Goal: Transaction & Acquisition: Download file/media

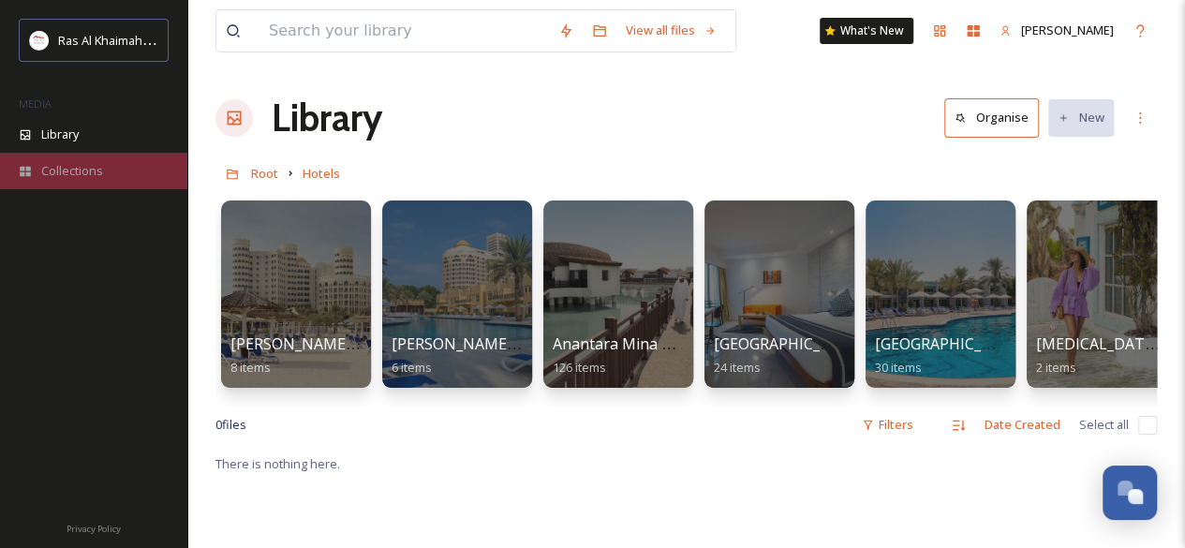
click at [104, 169] on div "Collections" at bounding box center [93, 171] width 187 height 37
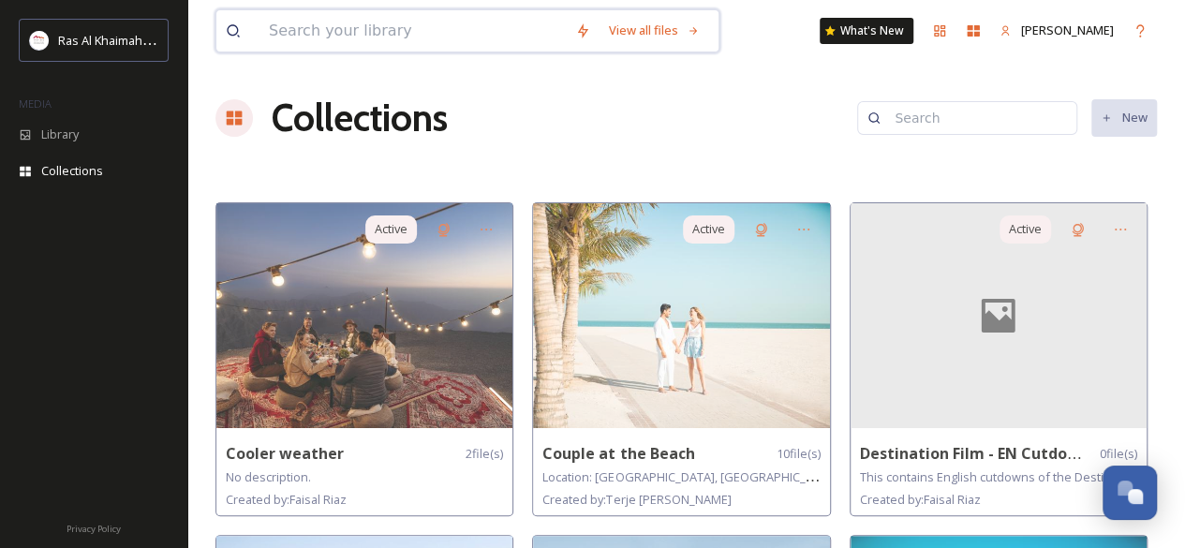
click at [354, 44] on input at bounding box center [413, 30] width 306 height 41
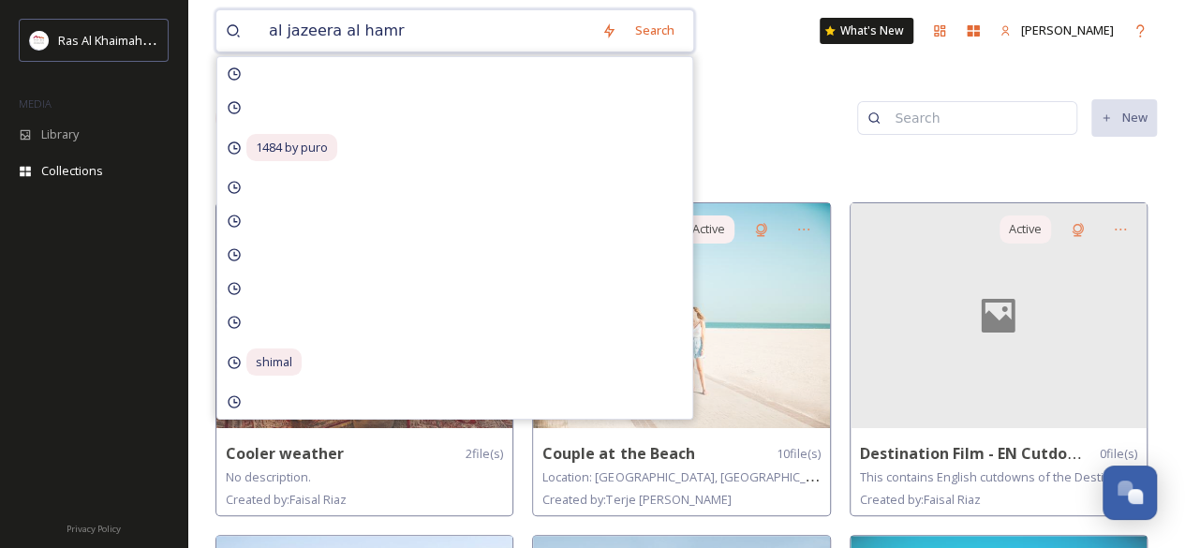
type input "al jazeera [PERSON_NAME]"
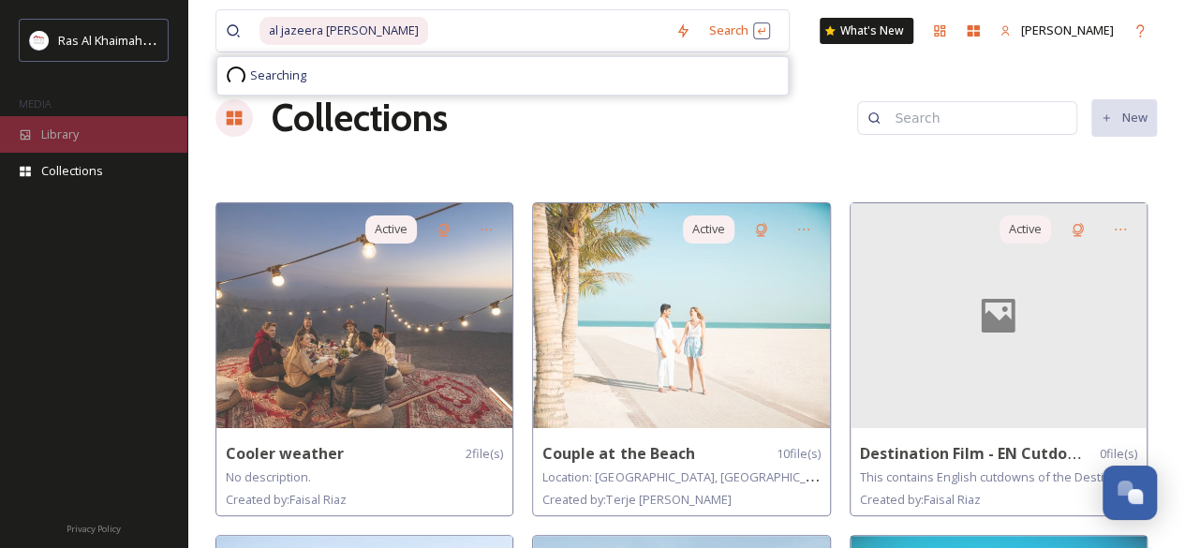
click at [84, 128] on div "Library" at bounding box center [93, 134] width 187 height 37
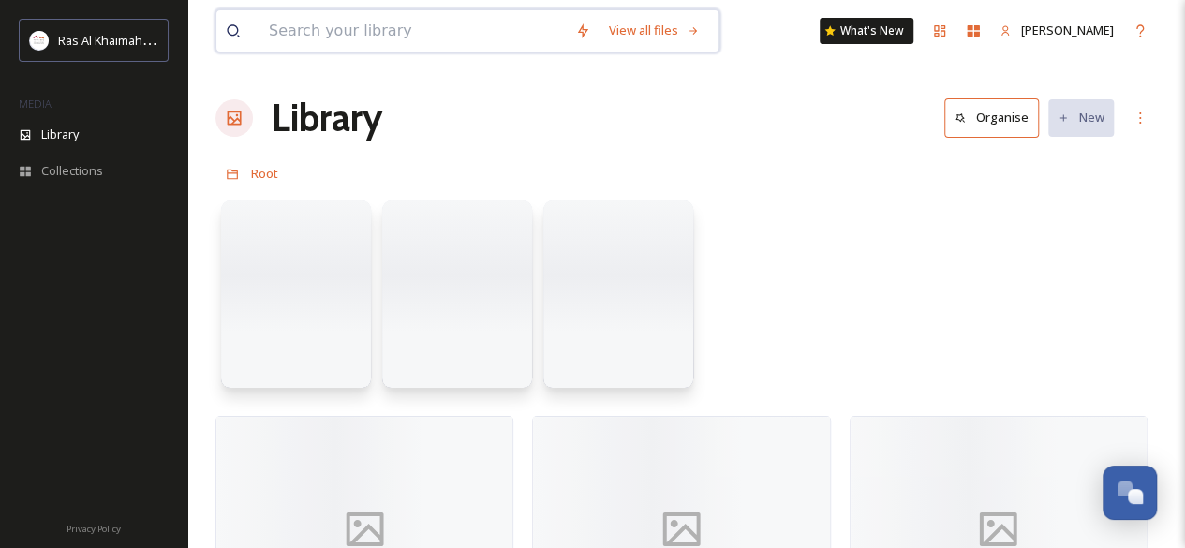
click at [358, 31] on input at bounding box center [413, 30] width 306 height 41
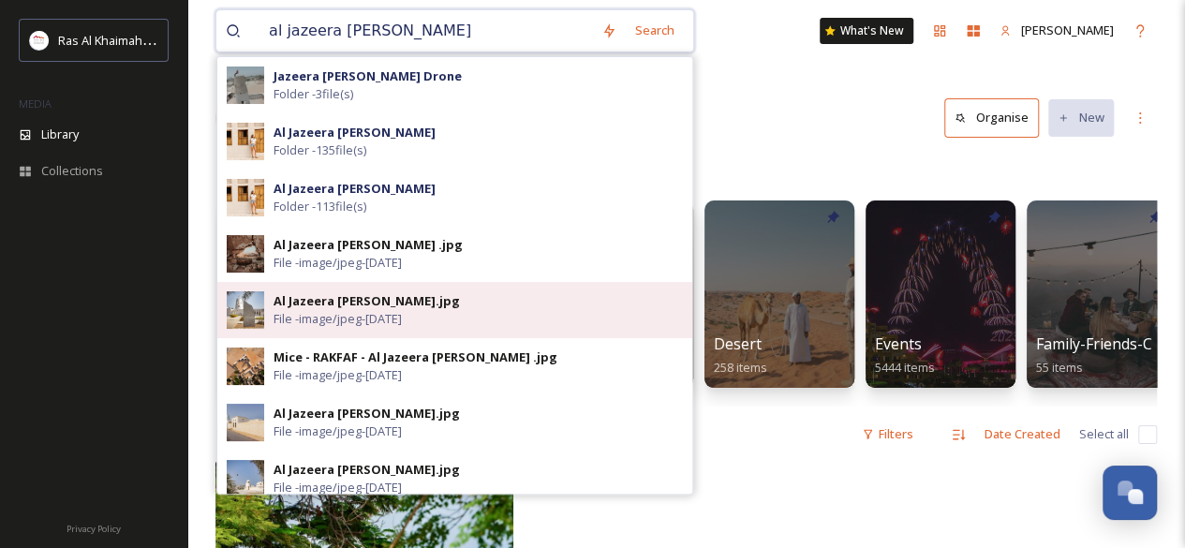
type input "al jazeera [PERSON_NAME]"
click at [339, 298] on div "Al Jazeera [PERSON_NAME].jpg" at bounding box center [367, 301] width 186 height 18
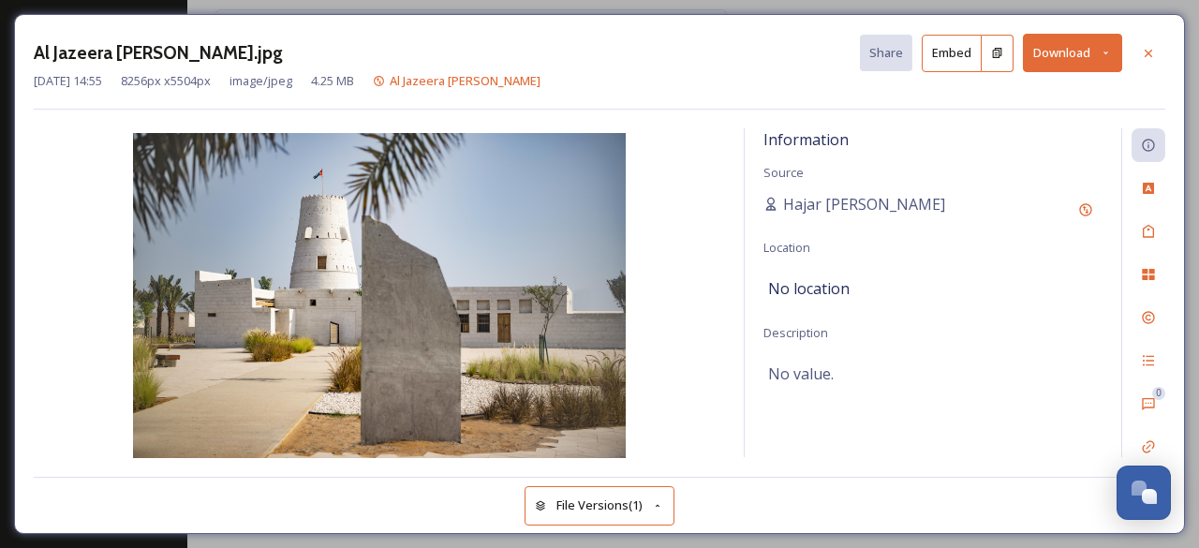
click at [1059, 61] on button "Download" at bounding box center [1072, 53] width 99 height 38
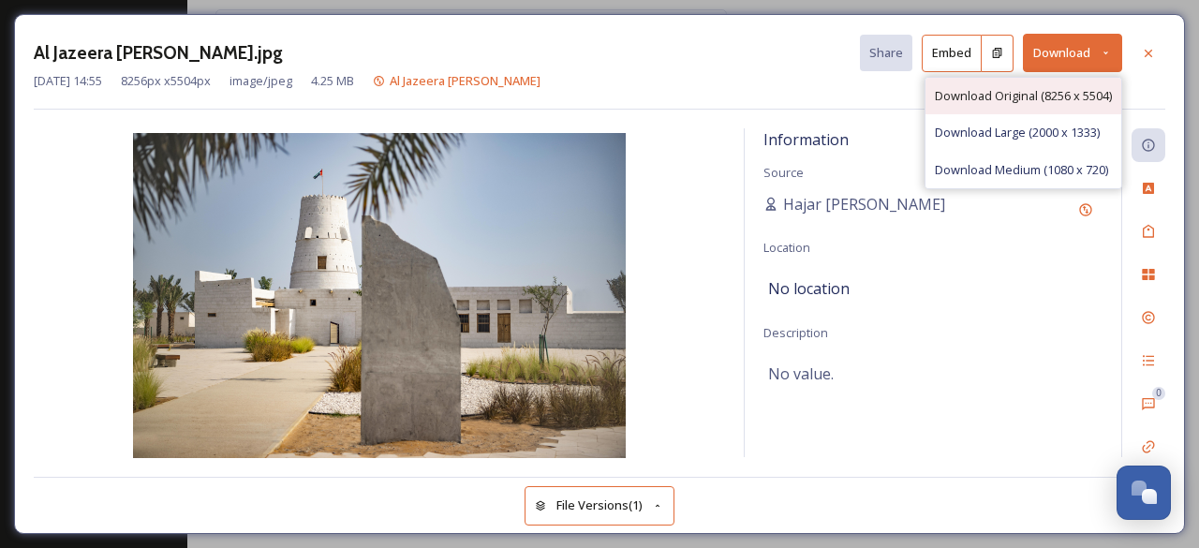
click at [1059, 87] on span "Download Original (8256 x 5504)" at bounding box center [1023, 96] width 177 height 18
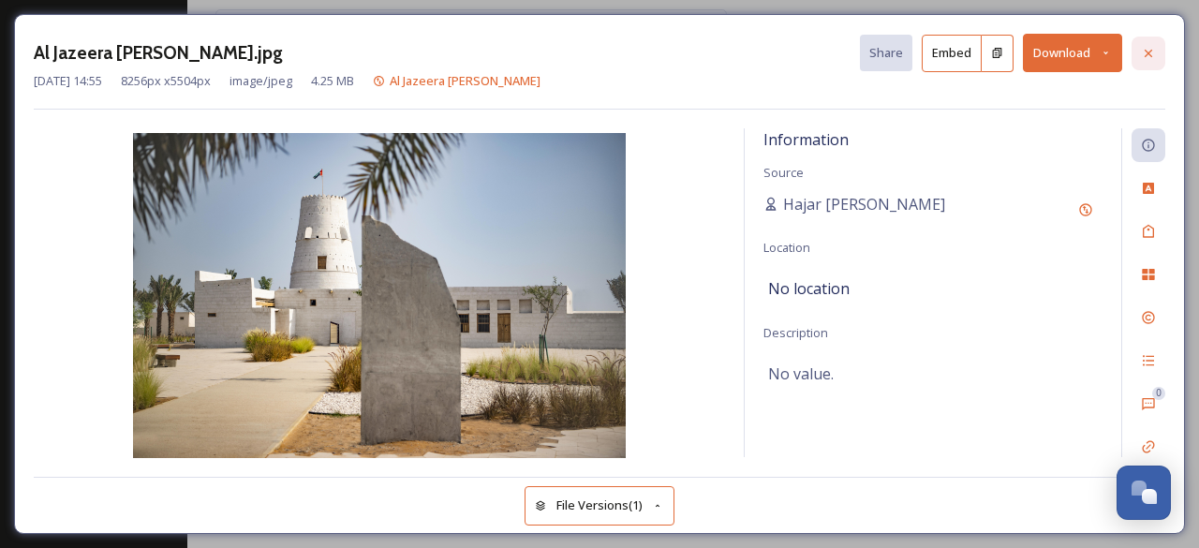
click at [1148, 51] on icon at bounding box center [1148, 52] width 7 height 7
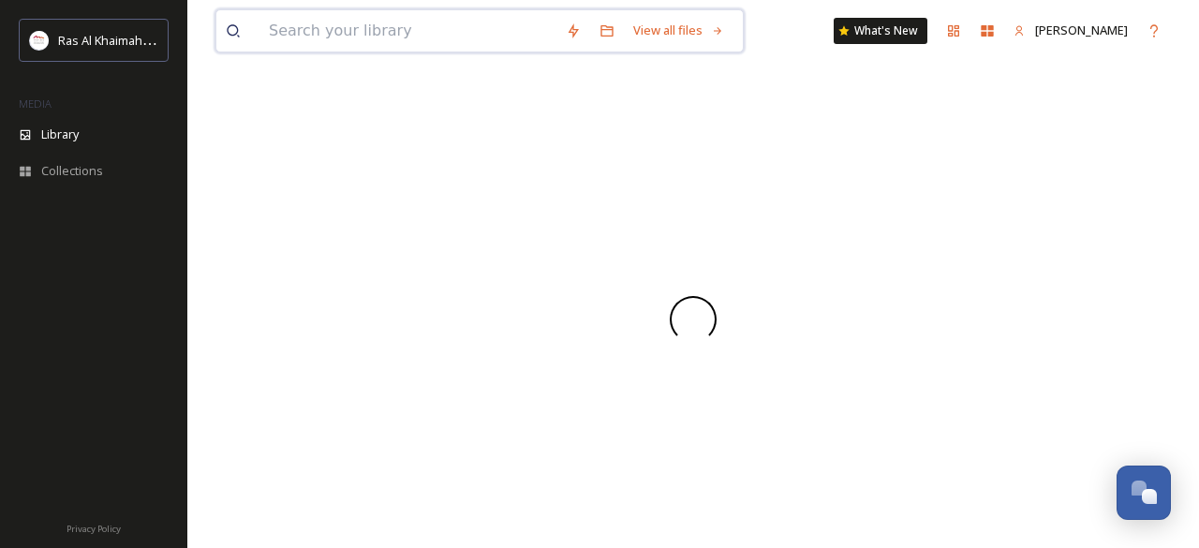
click at [397, 39] on input at bounding box center [408, 30] width 297 height 41
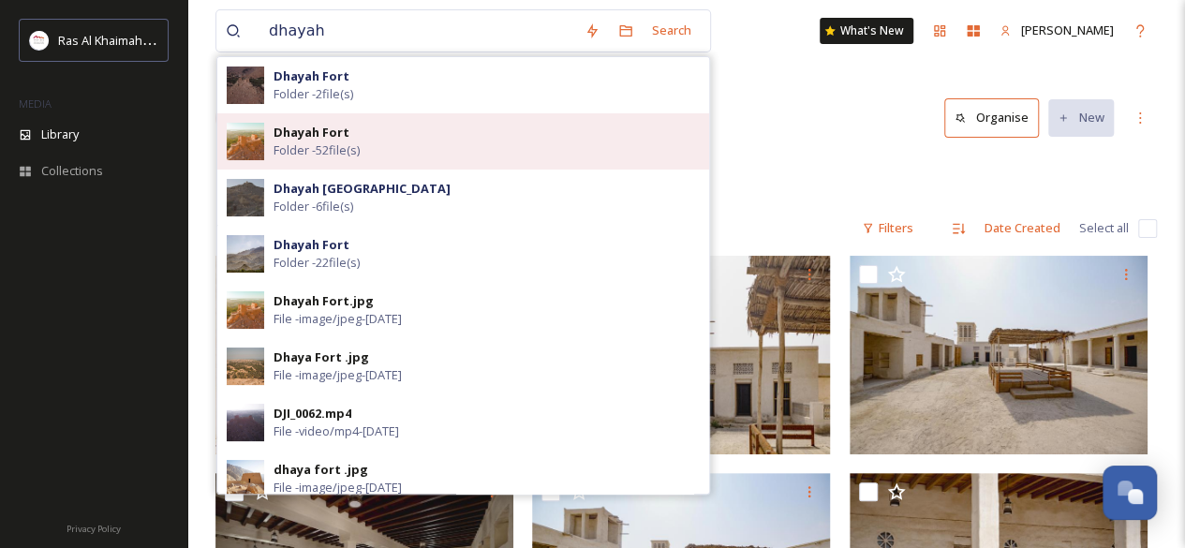
click at [371, 129] on div "Dhayah Fort Folder - 52 file(s)" at bounding box center [487, 142] width 426 height 36
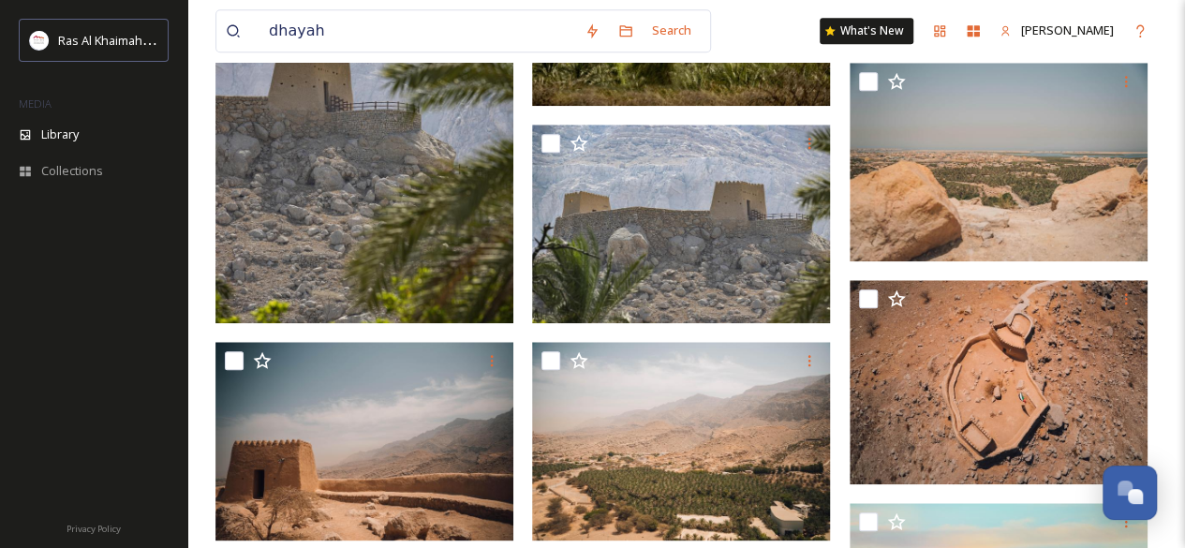
scroll to position [811, 0]
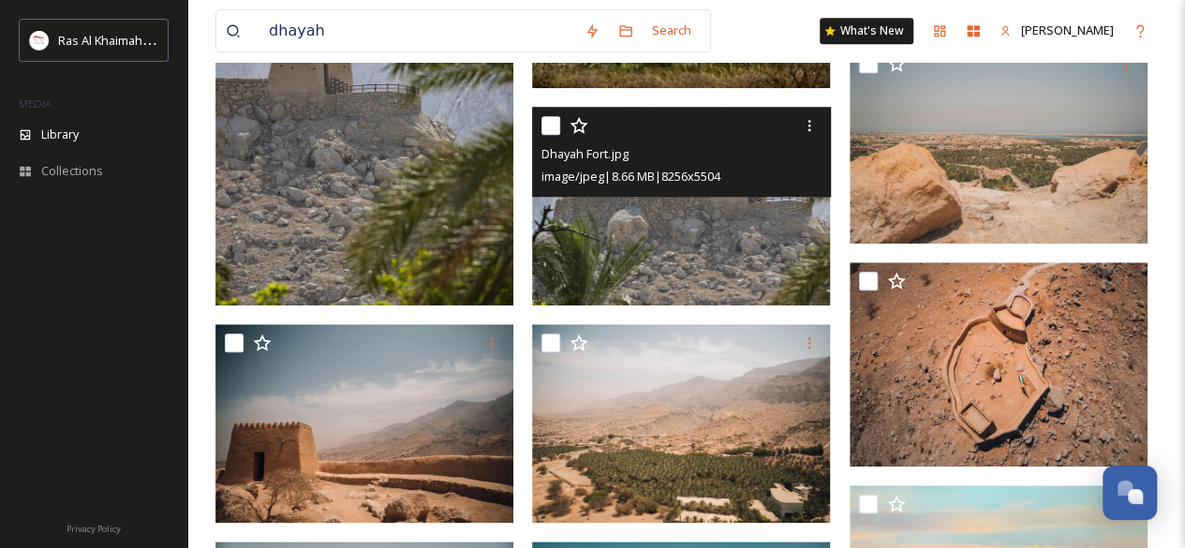
click at [717, 268] on img at bounding box center [681, 206] width 298 height 199
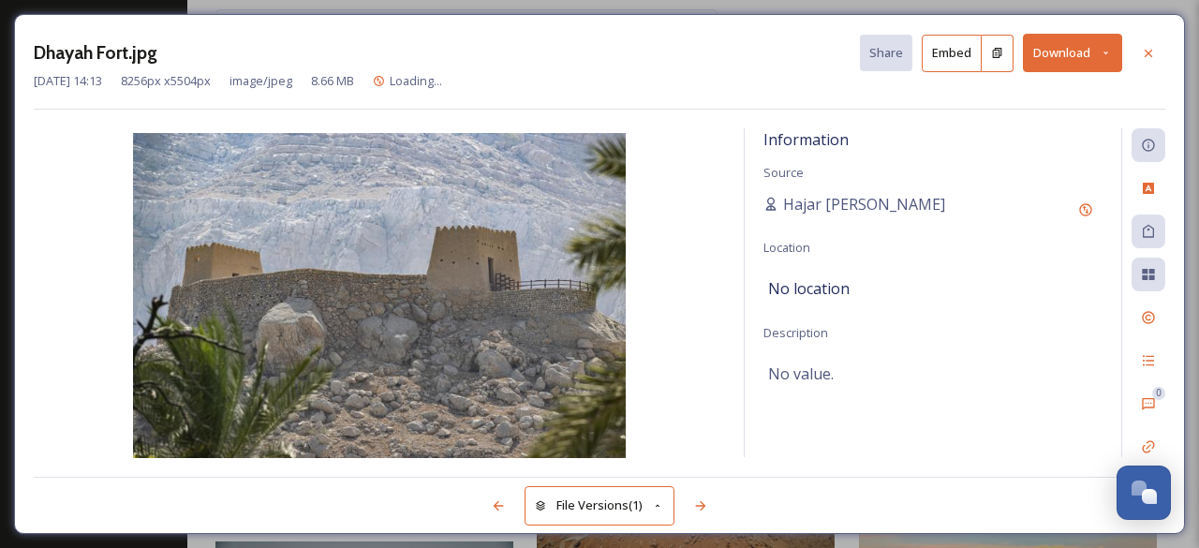
click at [1041, 63] on button "Download" at bounding box center [1072, 53] width 99 height 38
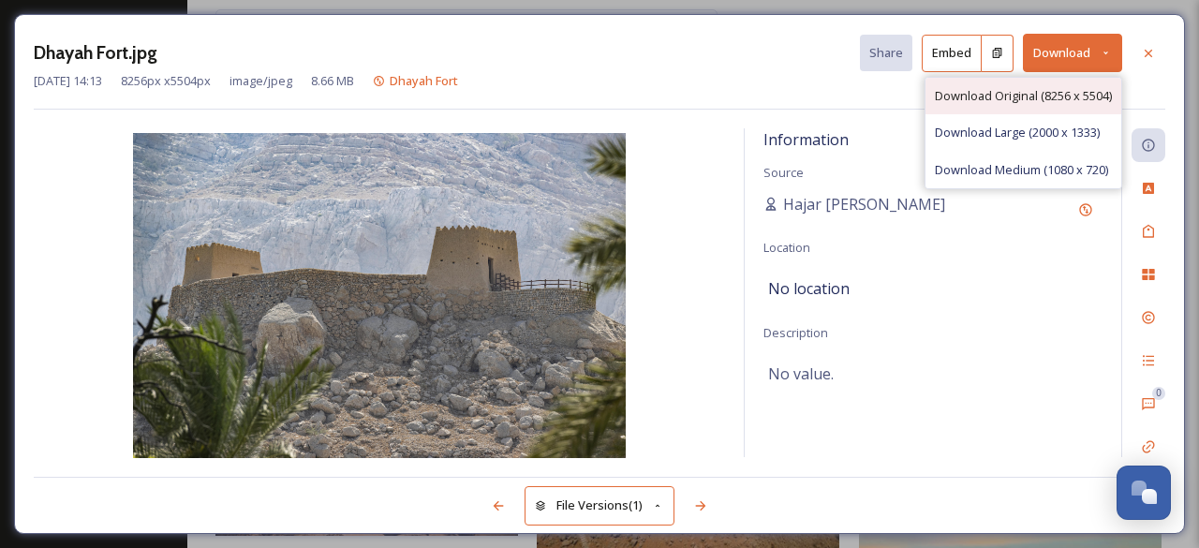
click at [1030, 97] on span "Download Original (8256 x 5504)" at bounding box center [1023, 96] width 177 height 18
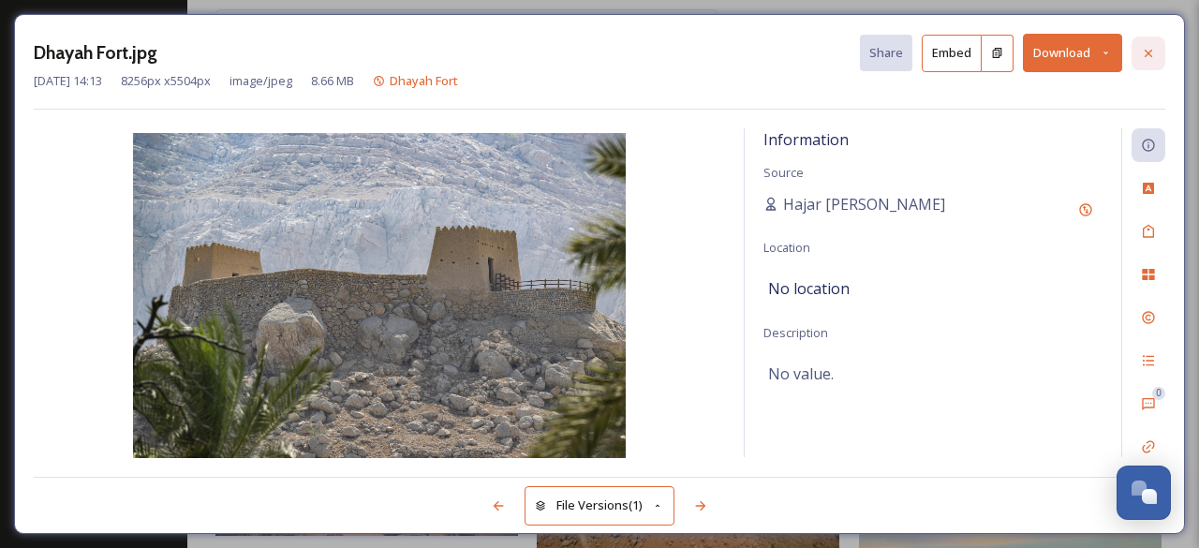
click at [1157, 55] on div at bounding box center [1149, 54] width 34 height 34
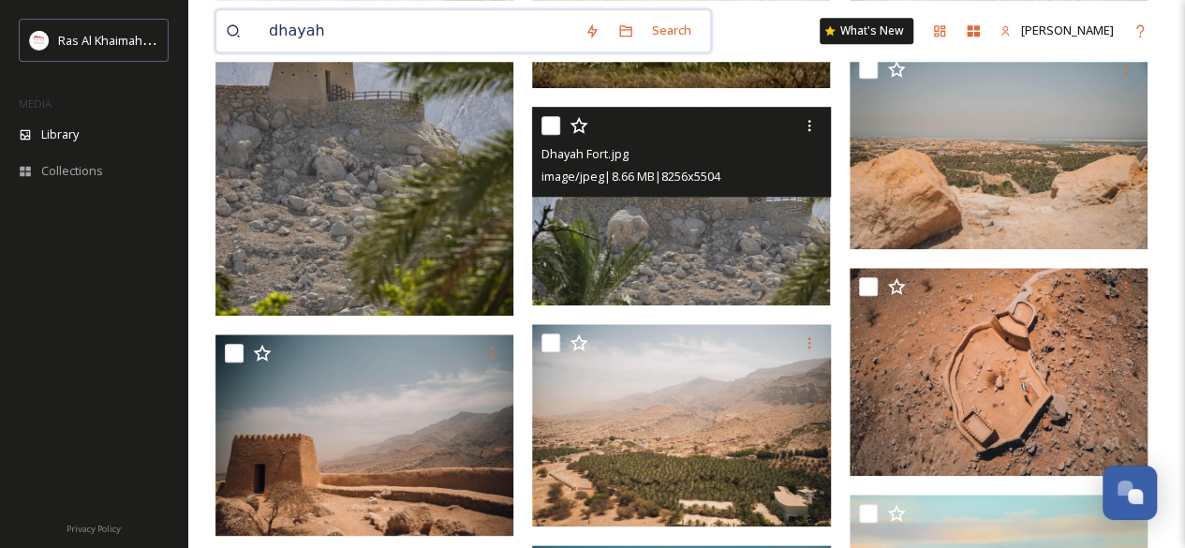
drag, startPoint x: 375, startPoint y: 34, endPoint x: 259, endPoint y: 39, distance: 116.3
click at [260, 39] on input "dhayah" at bounding box center [418, 30] width 316 height 41
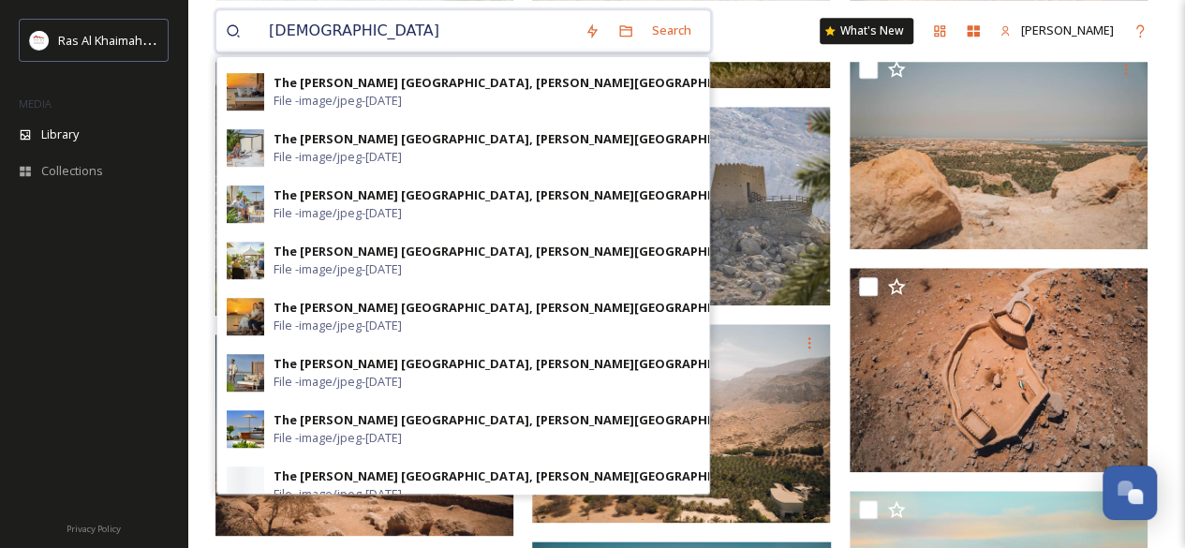
scroll to position [518, 0]
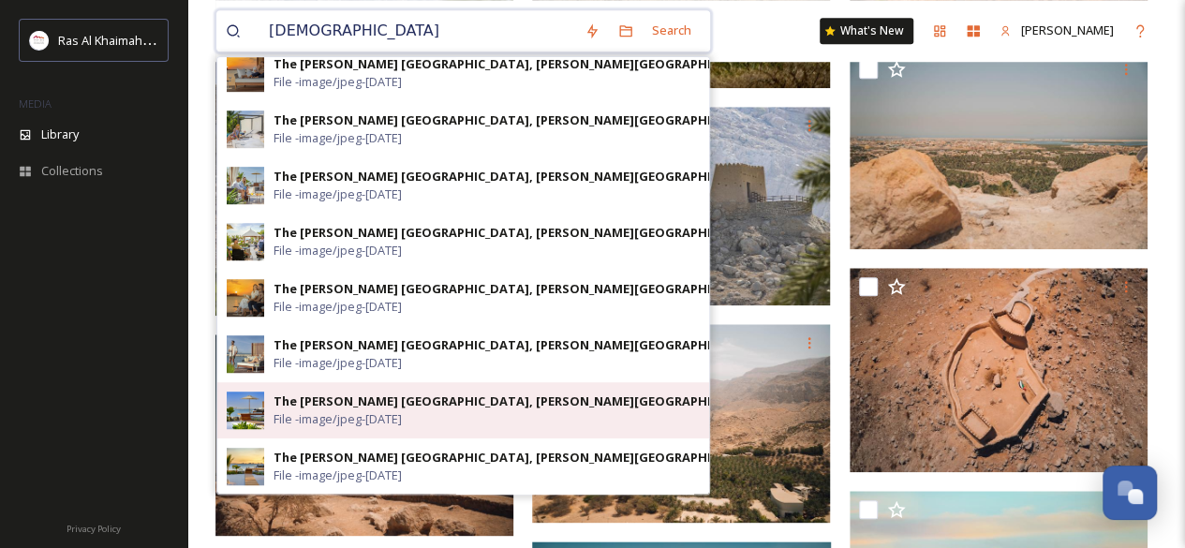
type input "[DEMOGRAPHIC_DATA]"
click at [427, 402] on div "The [PERSON_NAME] [GEOGRAPHIC_DATA], [PERSON_NAME][GEOGRAPHIC_DATA] [GEOGRAPHIC…" at bounding box center [594, 402] width 641 height 18
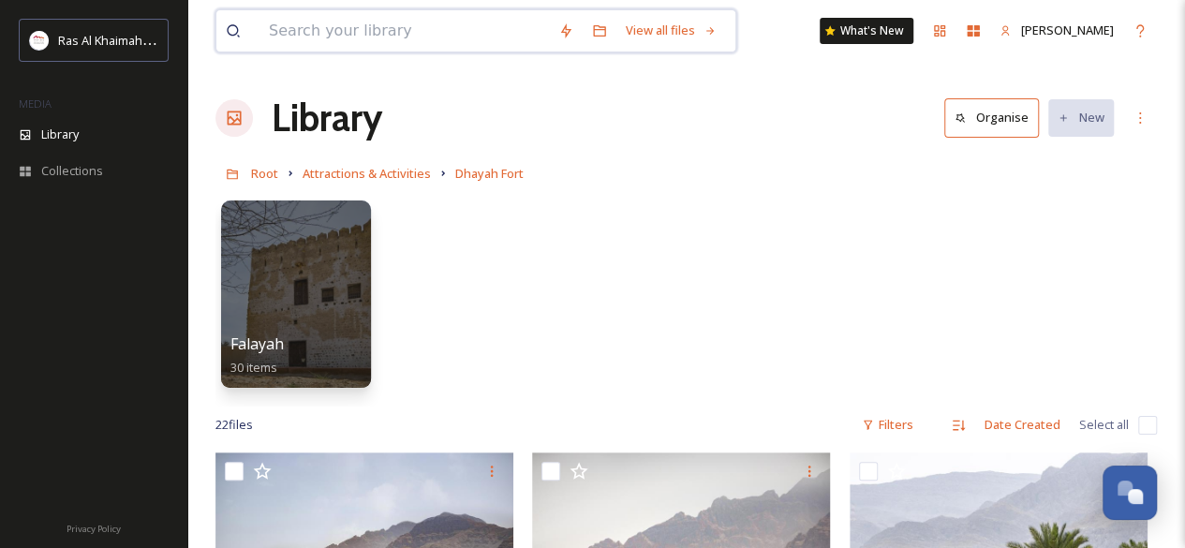
click at [362, 28] on input at bounding box center [405, 30] width 290 height 41
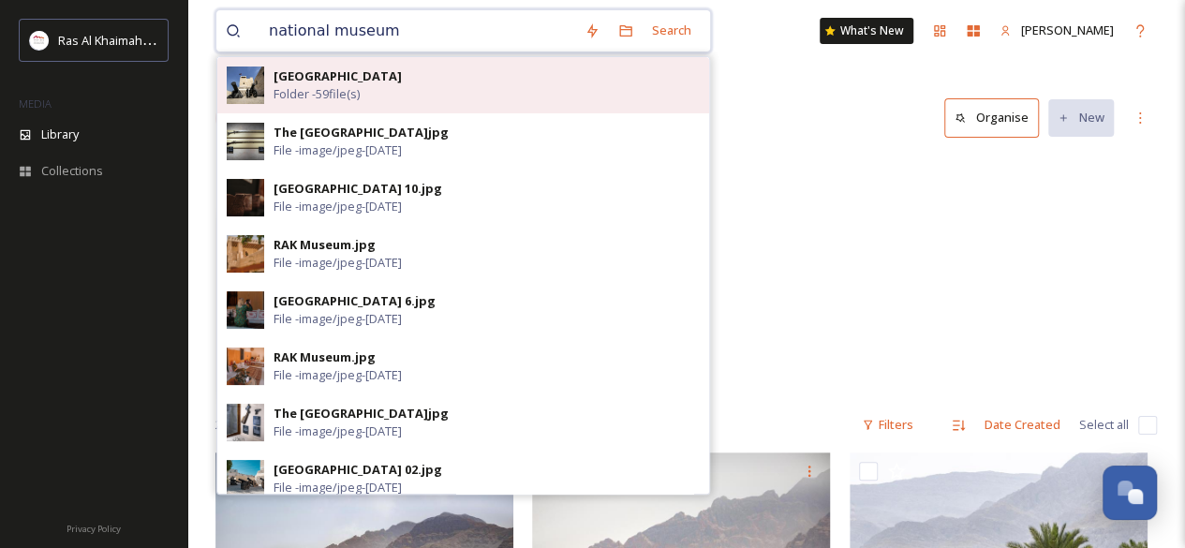
type input "national museum"
click at [322, 97] on span "Folder - 59 file(s)" at bounding box center [317, 94] width 86 height 18
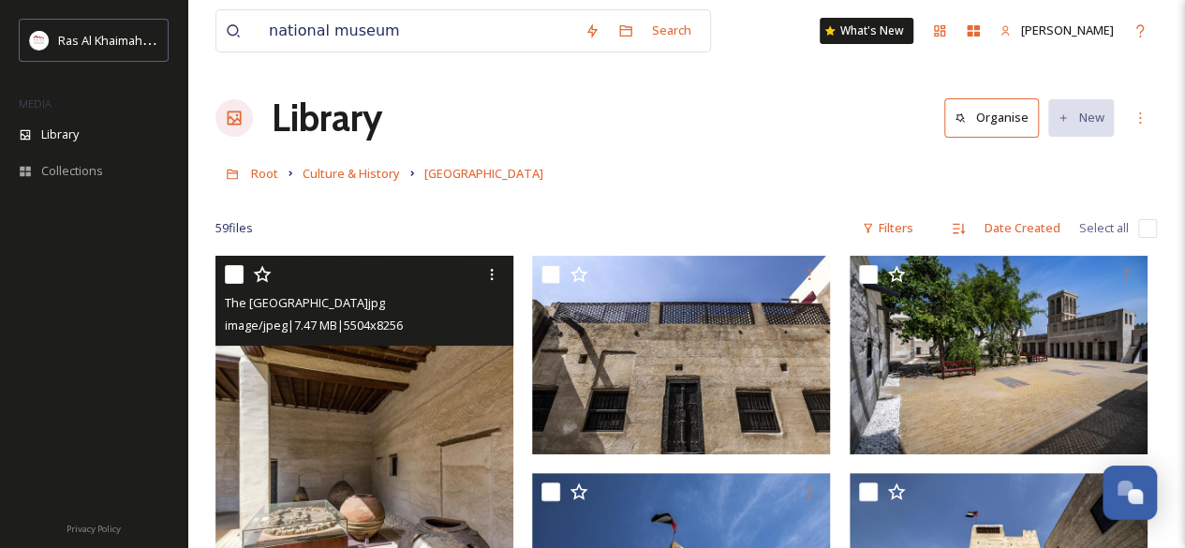
click at [450, 483] on img at bounding box center [365, 479] width 298 height 447
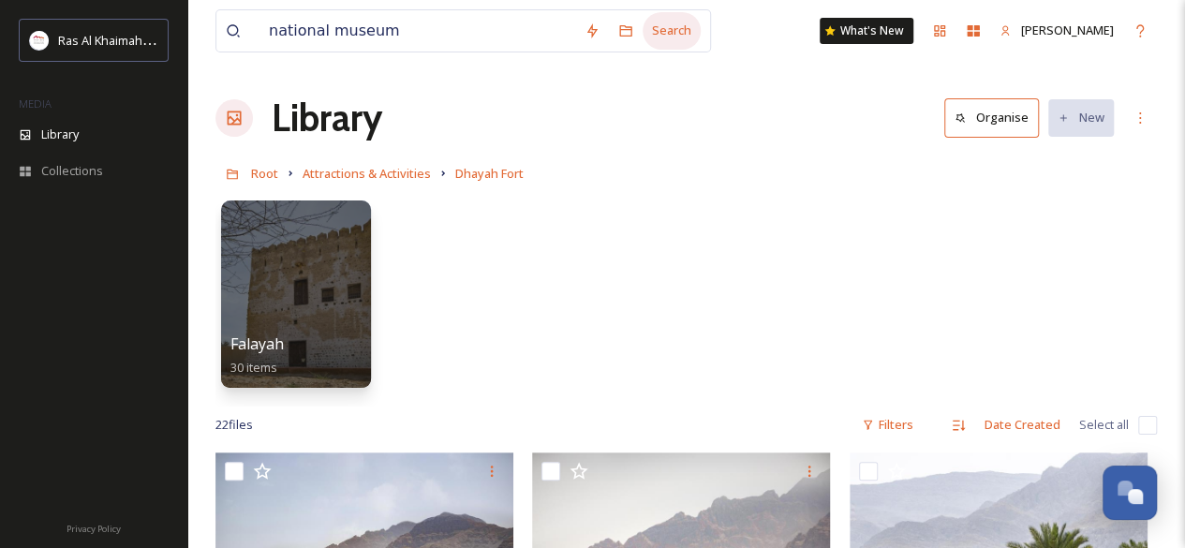
click at [658, 31] on div "Search" at bounding box center [672, 30] width 58 height 37
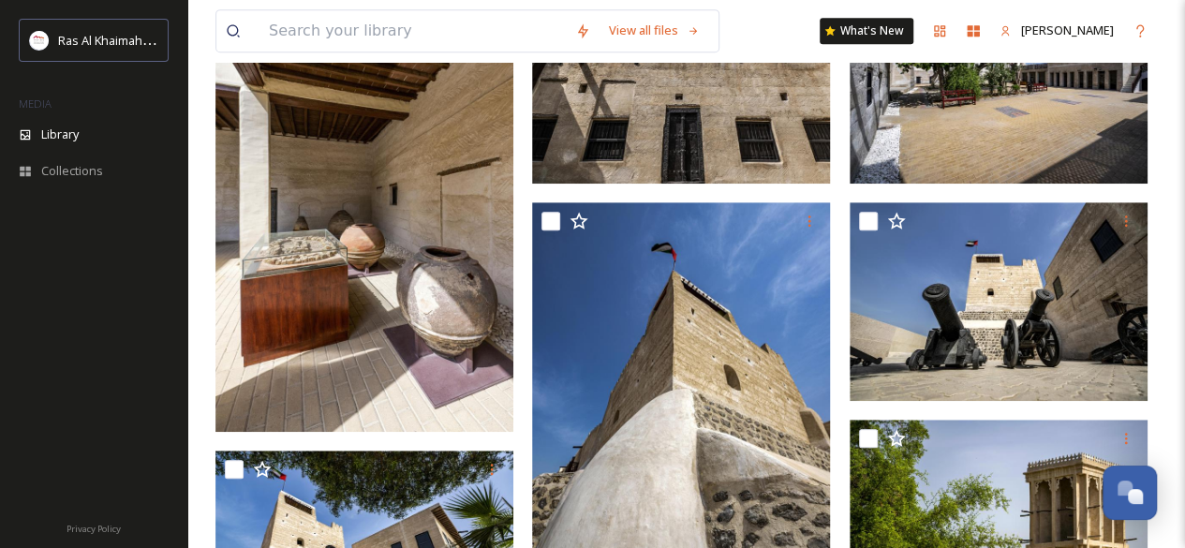
scroll to position [475, 0]
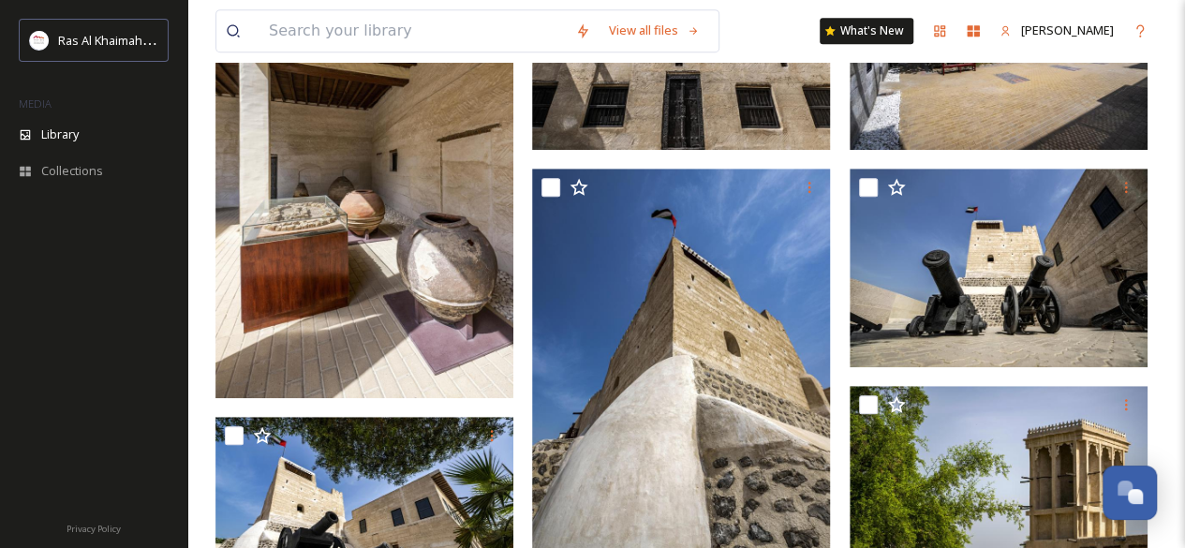
click at [452, 337] on img at bounding box center [365, 174] width 298 height 447
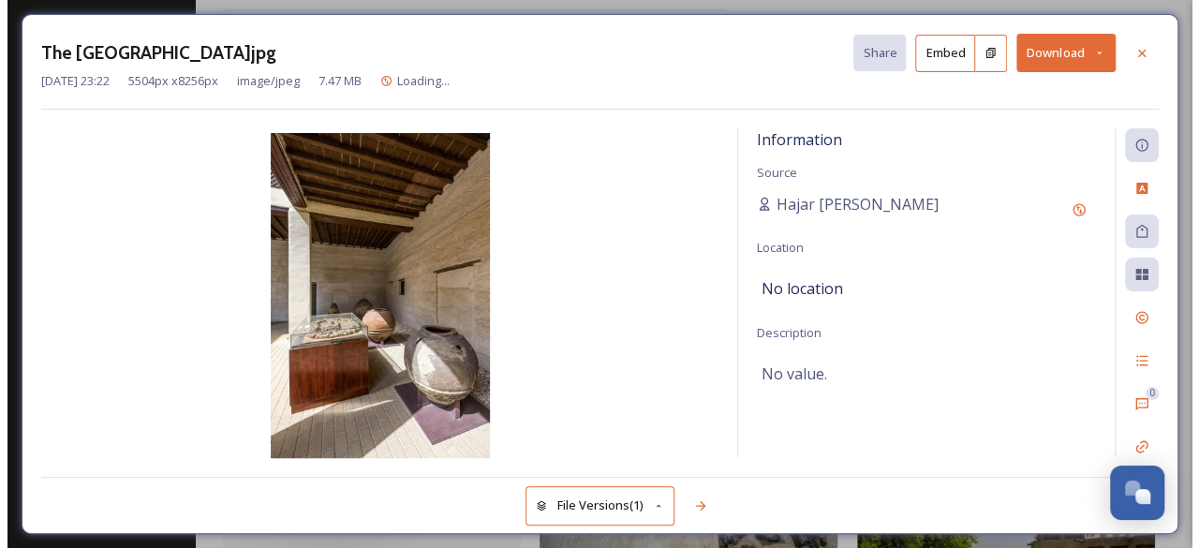
scroll to position [9, 0]
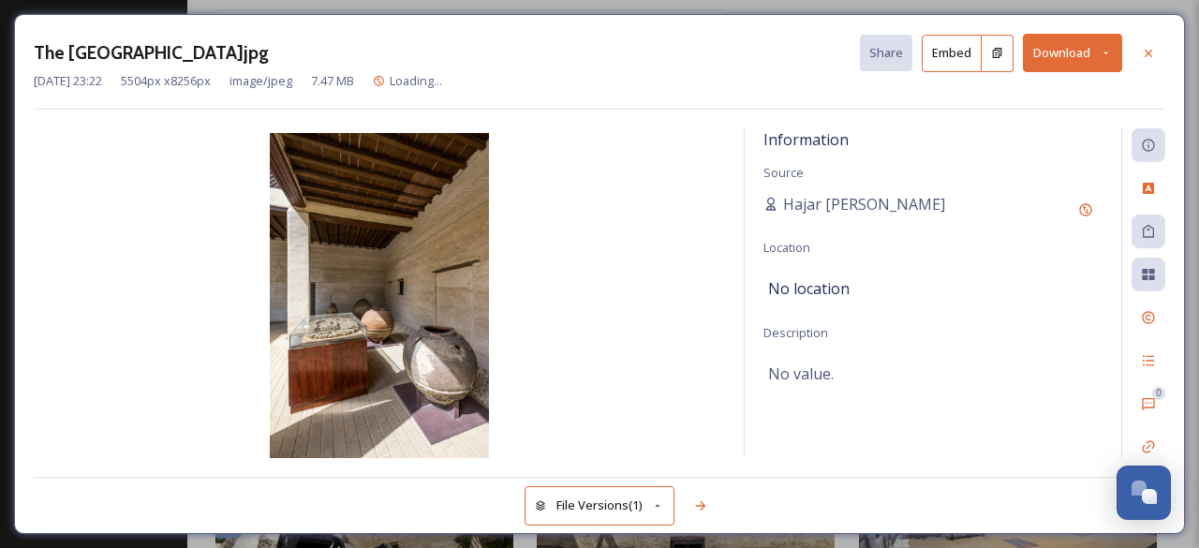
click at [1051, 72] on div "[DATE] 23:22 5504 px x 8256 px image/jpeg 7.47 MB Loading..." at bounding box center [600, 81] width 1132 height 18
click at [1049, 63] on button "Download" at bounding box center [1072, 53] width 99 height 38
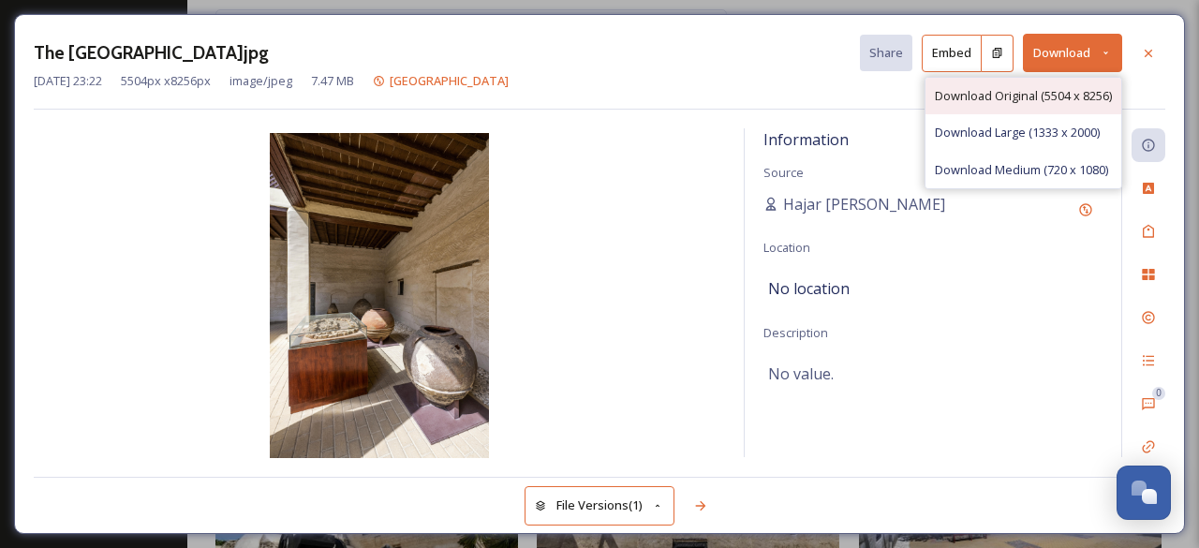
click at [1049, 88] on span "Download Original (5504 x 8256)" at bounding box center [1023, 96] width 177 height 18
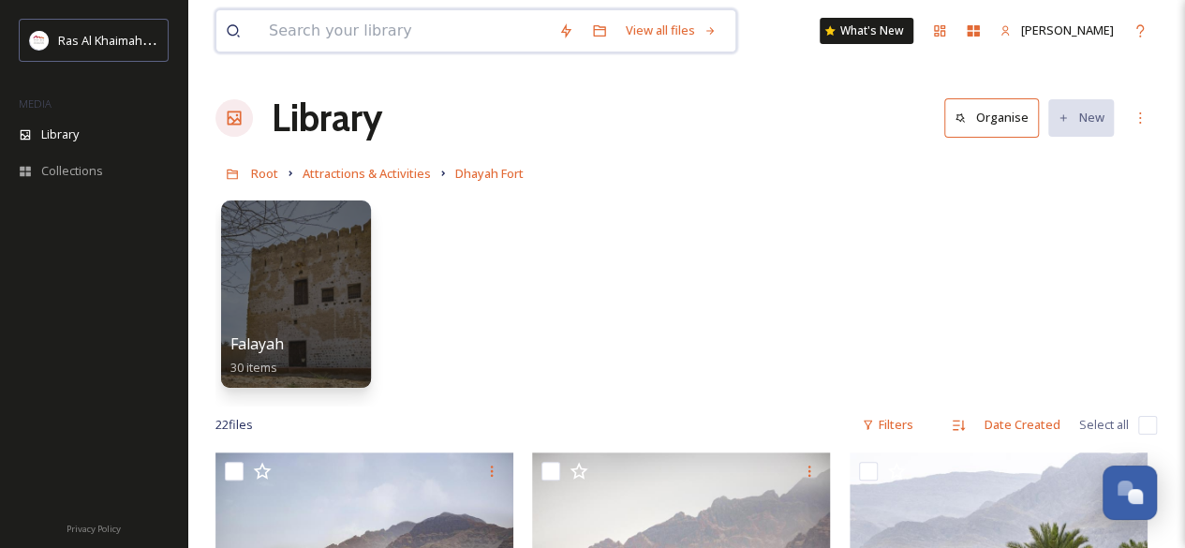
click at [332, 26] on input at bounding box center [405, 30] width 290 height 41
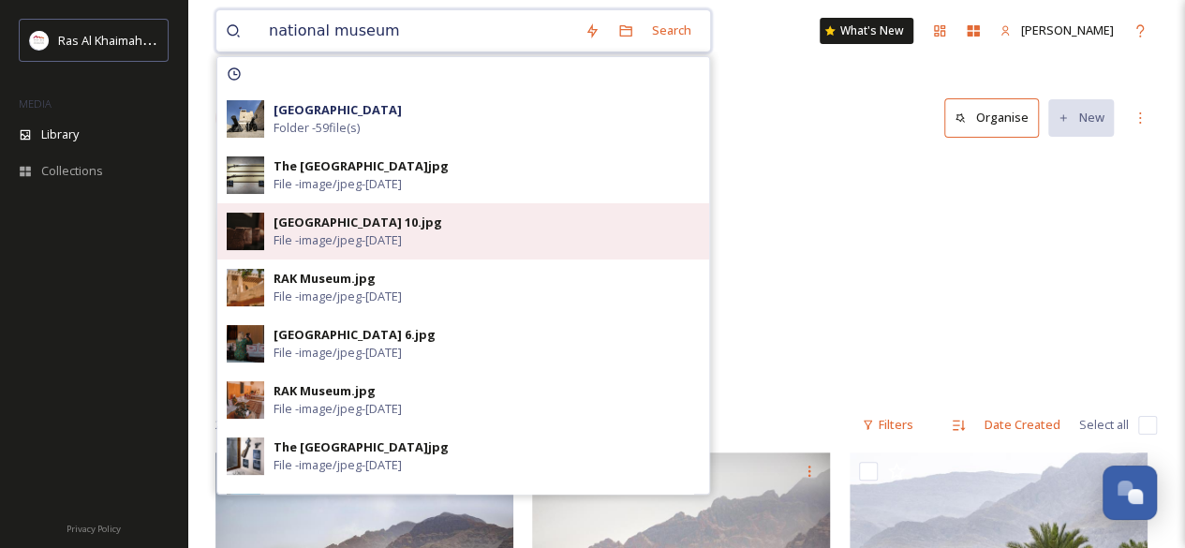
type input "national museum"
click at [372, 235] on span "File - image/jpeg - [DATE]" at bounding box center [338, 240] width 128 height 18
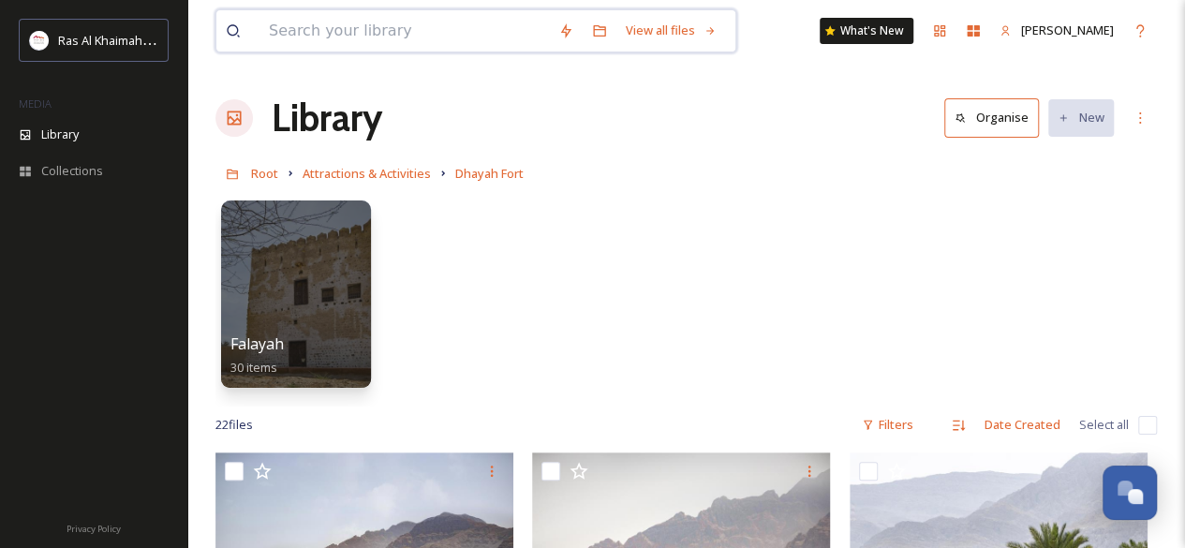
click at [333, 36] on input at bounding box center [405, 30] width 290 height 41
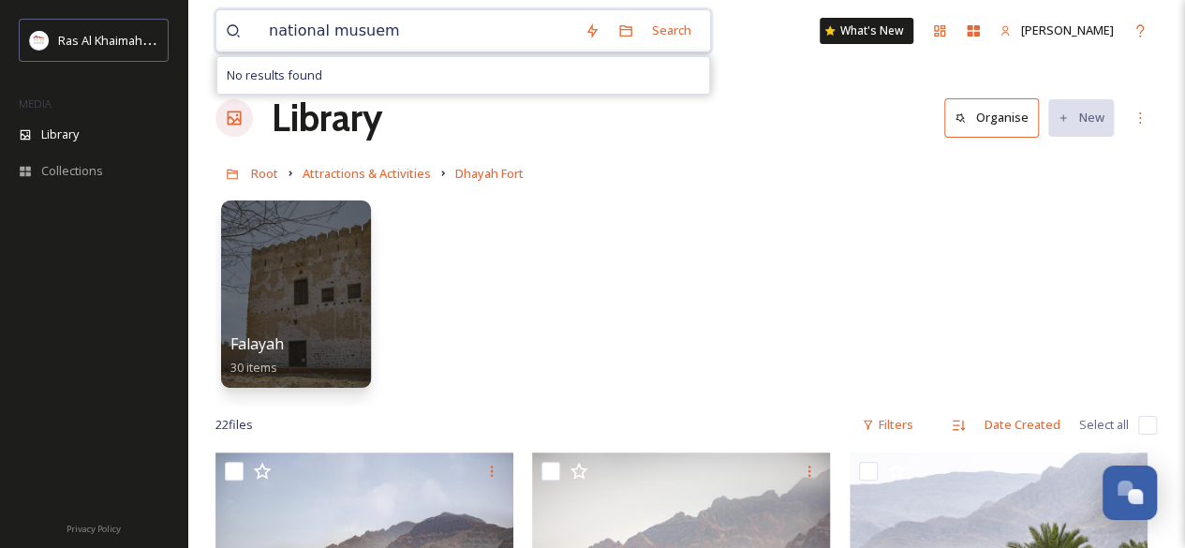
click at [341, 36] on input "national musuem" at bounding box center [418, 30] width 316 height 41
type input "national musuem"
click at [648, 30] on div "Search" at bounding box center [672, 30] width 58 height 37
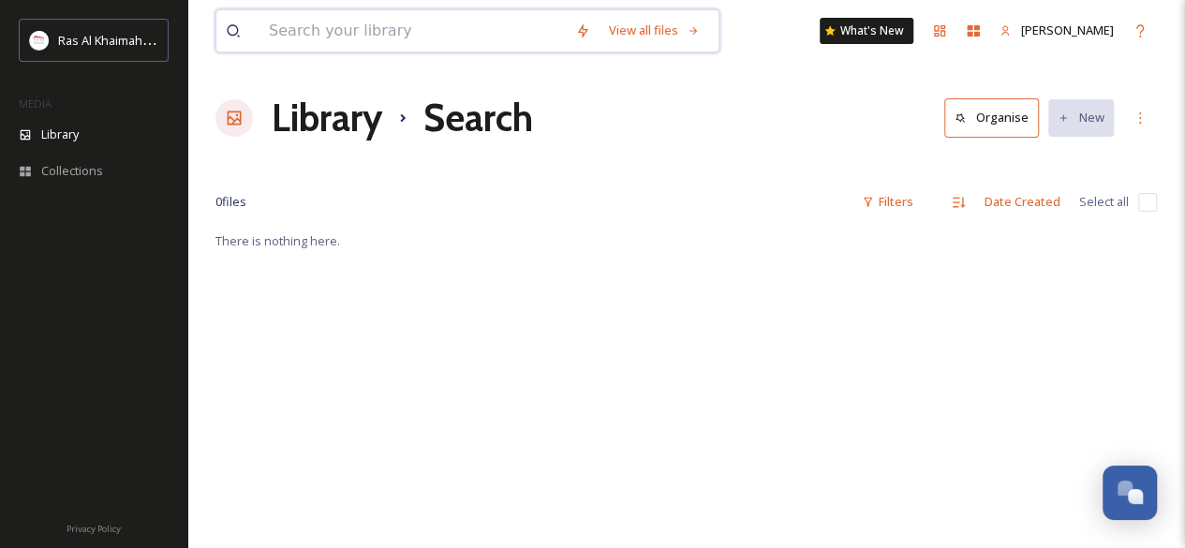
click at [450, 38] on input at bounding box center [413, 30] width 306 height 41
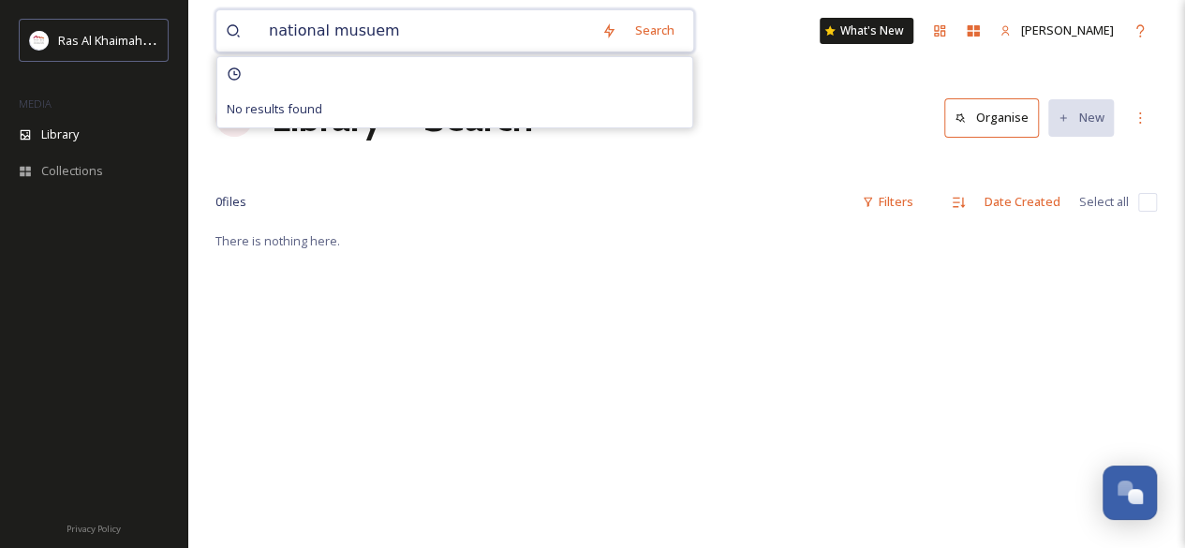
click at [362, 35] on input "national musuem" at bounding box center [426, 30] width 333 height 41
click at [395, 34] on input "national musuem" at bounding box center [426, 30] width 333 height 41
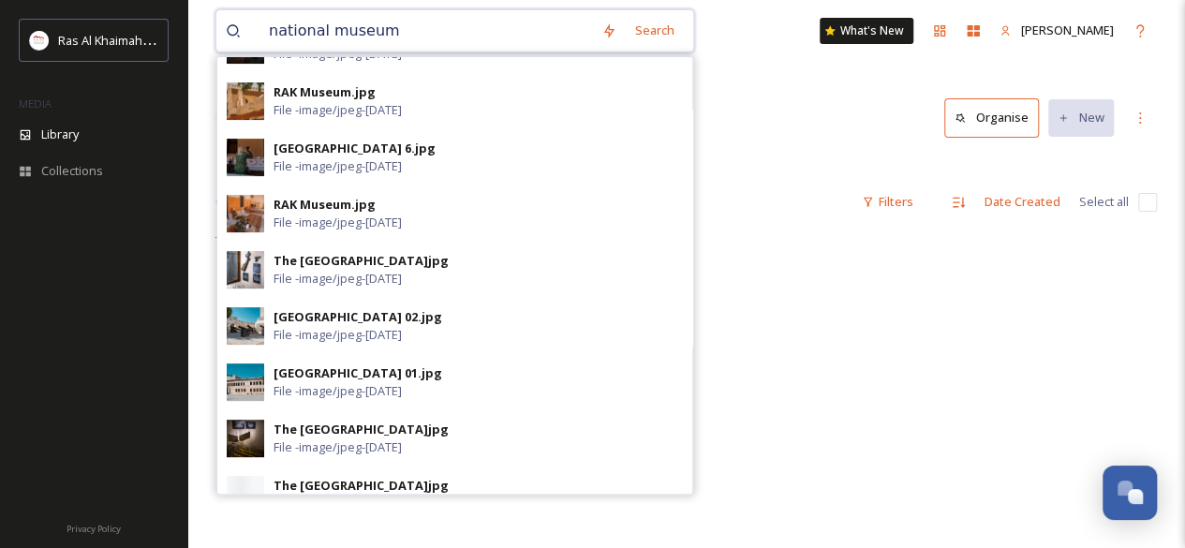
scroll to position [212, 0]
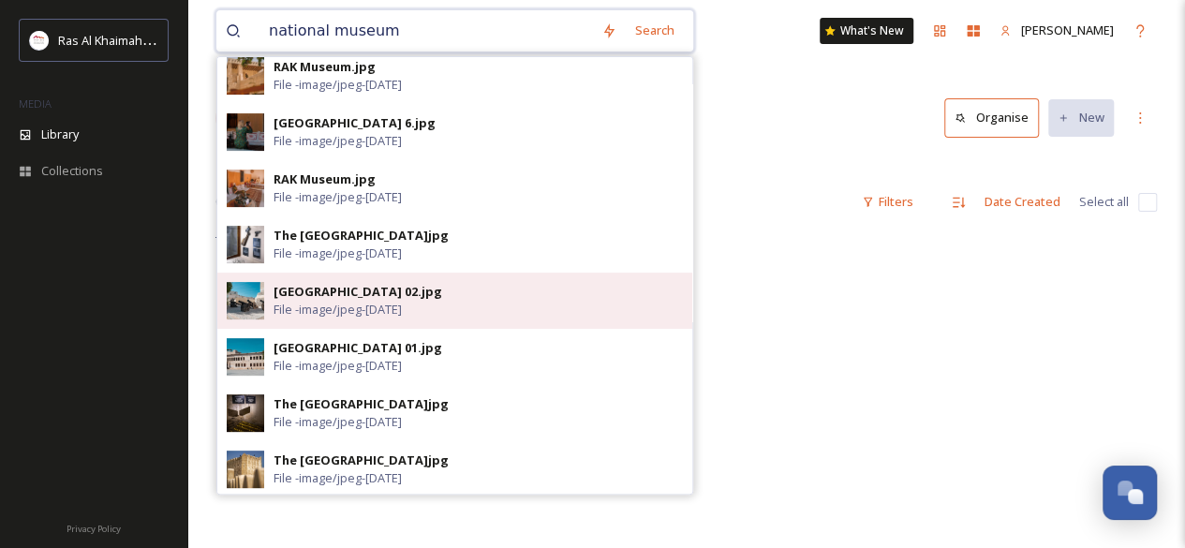
type input "national museum"
click at [350, 303] on span "File - image/jpeg - [DATE]" at bounding box center [338, 310] width 128 height 18
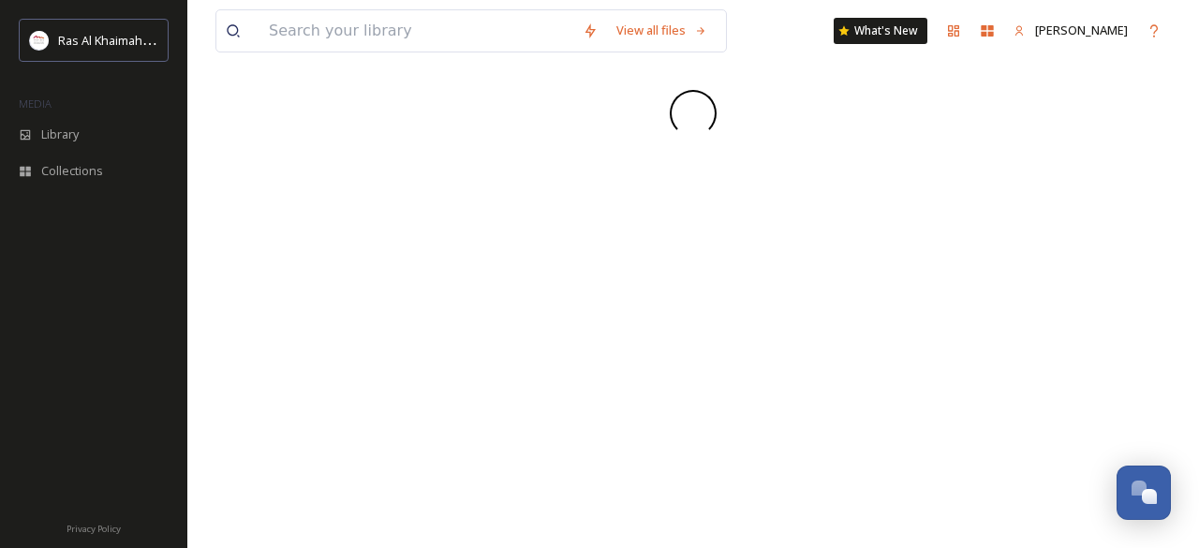
click at [350, 299] on div "View all files What's New [PERSON_NAME]" at bounding box center [693, 274] width 1012 height 548
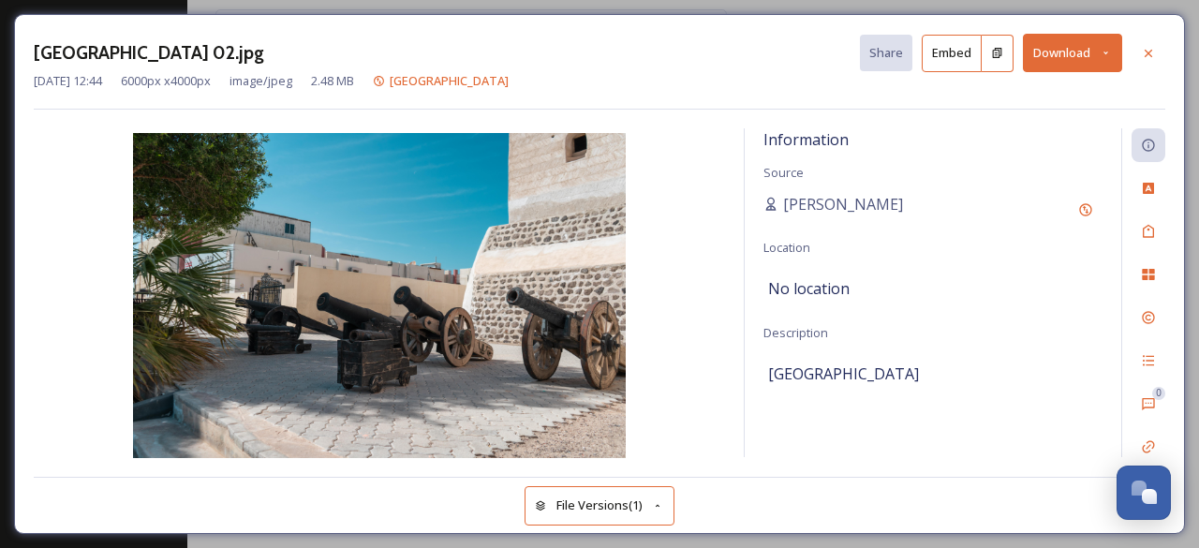
click at [1034, 64] on button "Download" at bounding box center [1072, 53] width 99 height 38
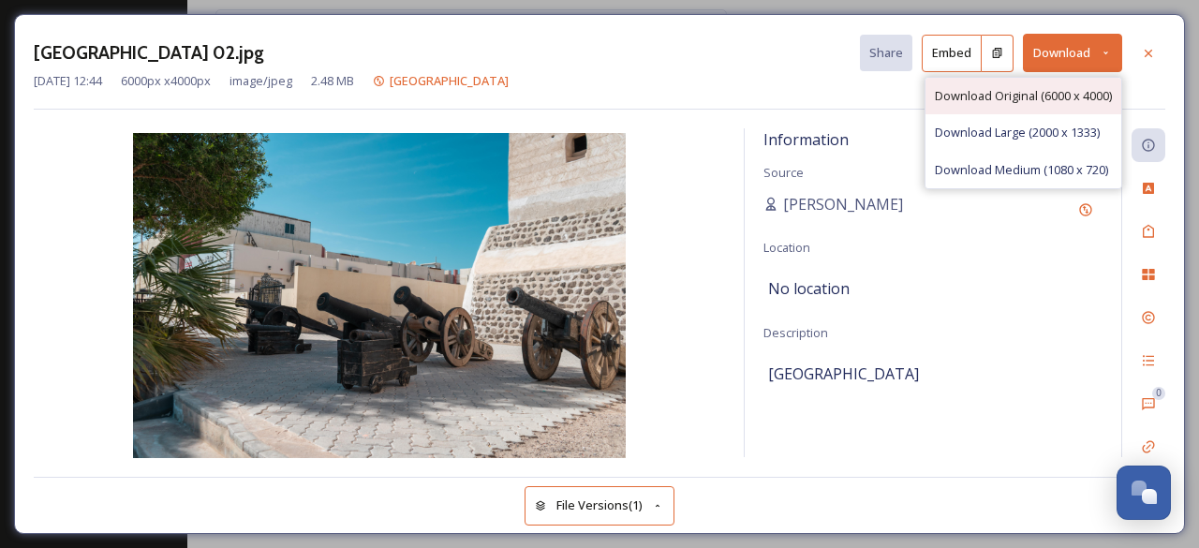
click at [1023, 97] on span "Download Original (6000 x 4000)" at bounding box center [1023, 96] width 177 height 18
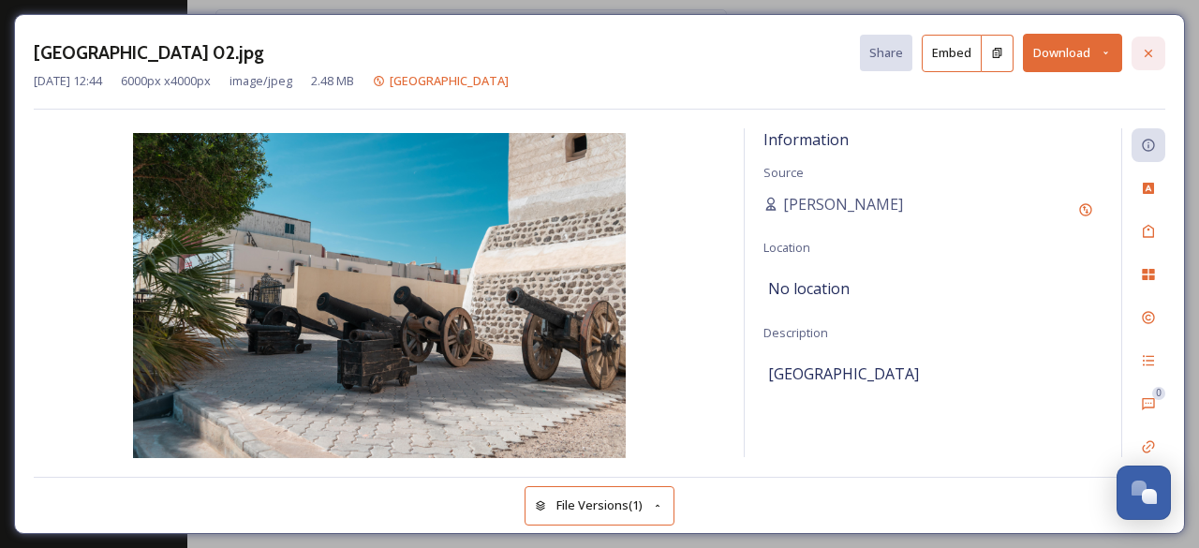
click at [1141, 48] on icon at bounding box center [1148, 53] width 15 height 15
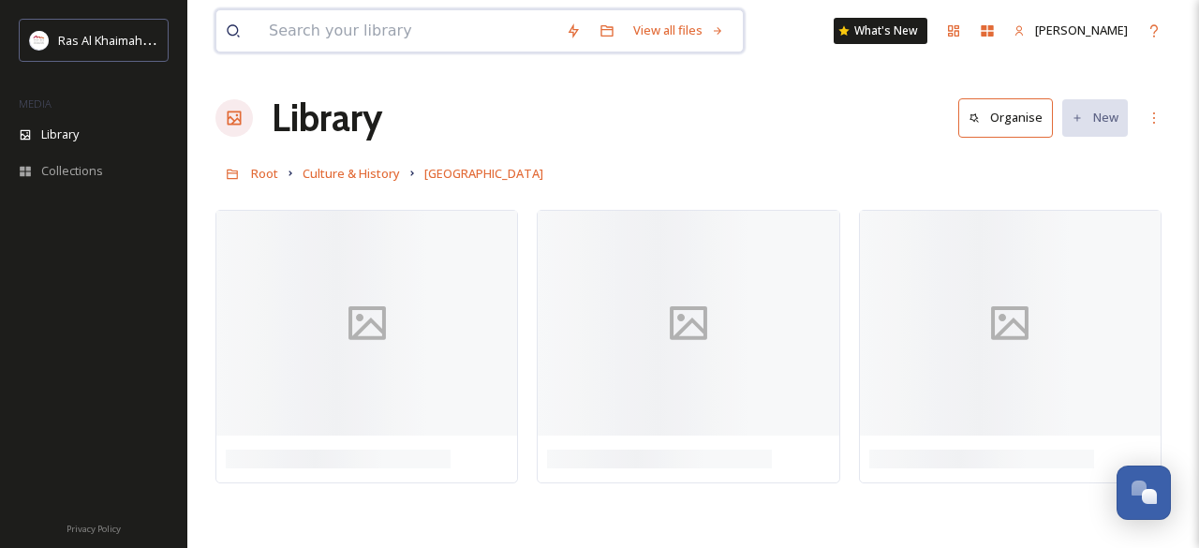
click at [451, 33] on input at bounding box center [408, 30] width 297 height 41
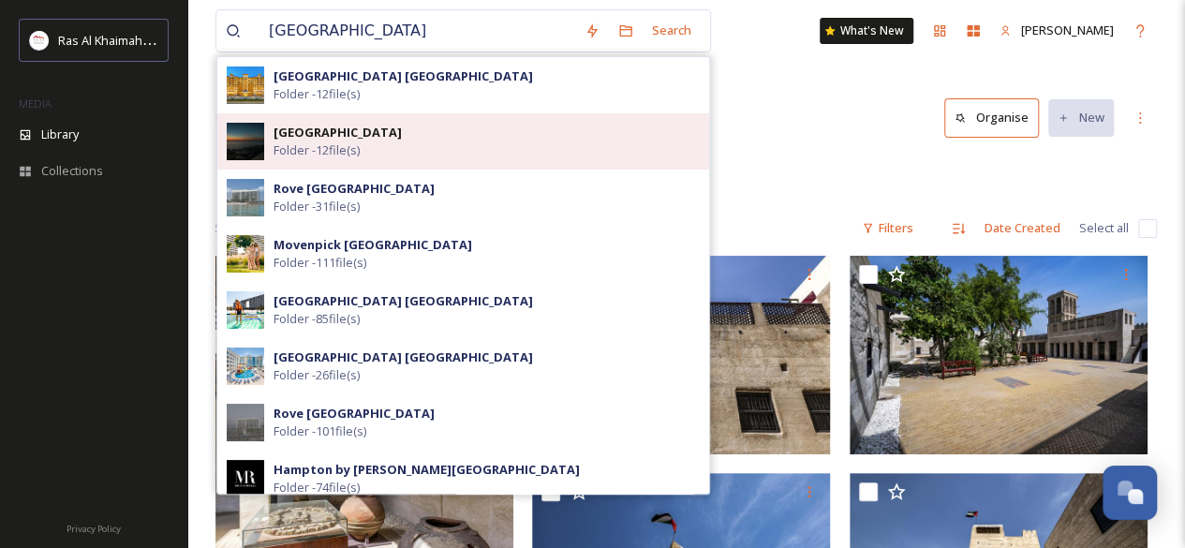
click at [299, 140] on strong "[GEOGRAPHIC_DATA]" at bounding box center [338, 132] width 128 height 17
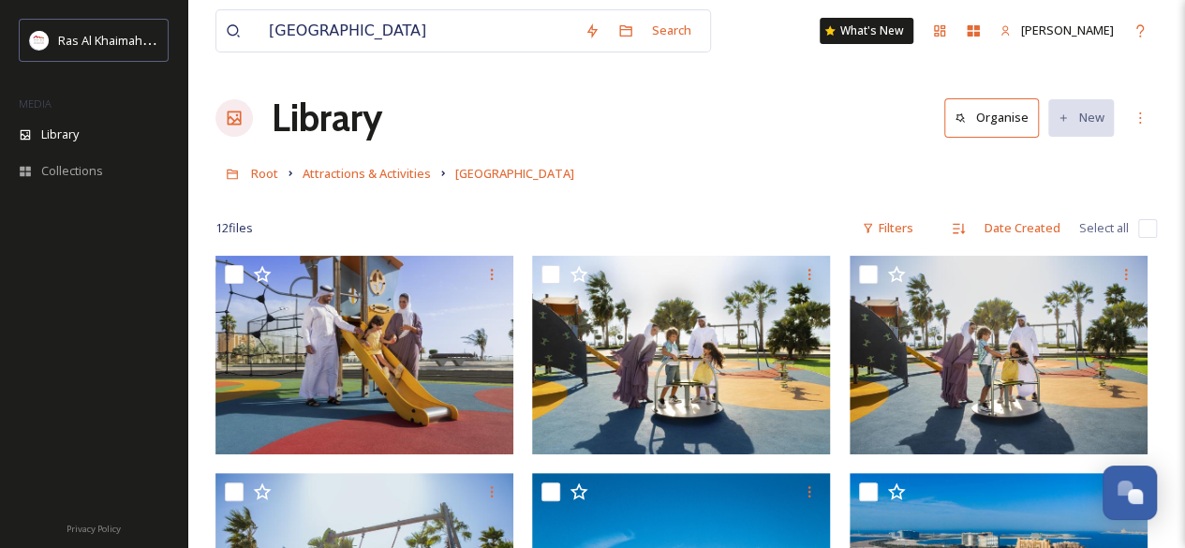
click at [856, 158] on div "Root Attractions & Activities [GEOGRAPHIC_DATA]" at bounding box center [687, 174] width 942 height 36
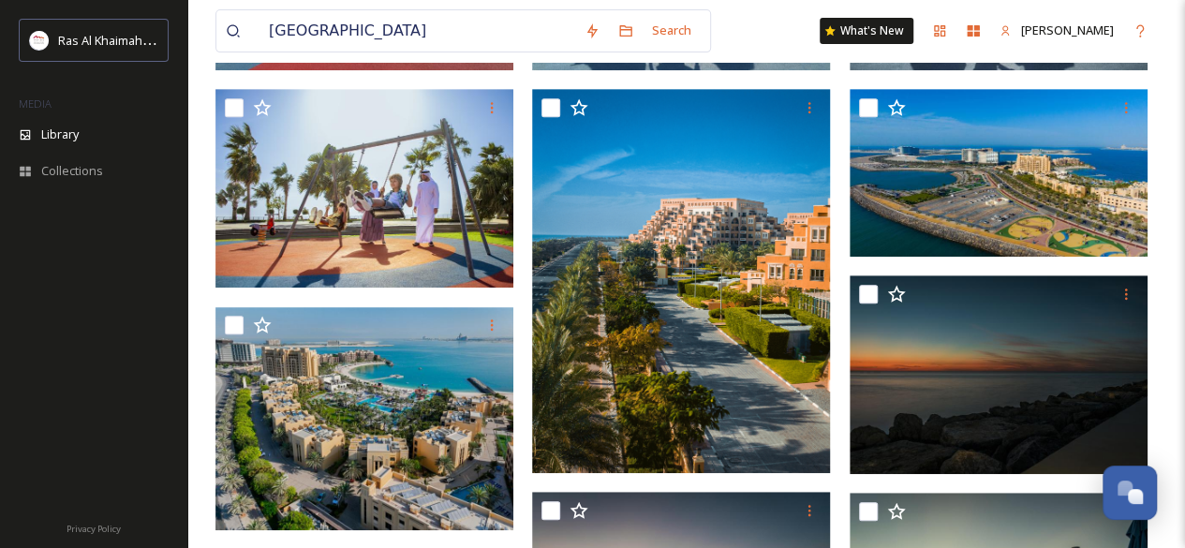
scroll to position [383, 0]
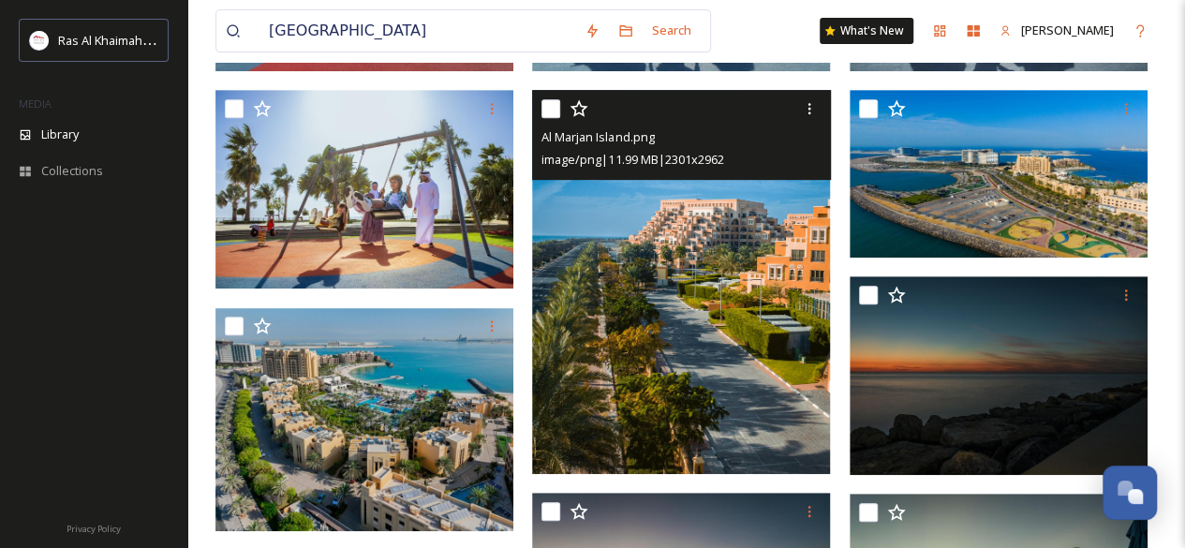
click at [783, 436] on img at bounding box center [681, 281] width 298 height 383
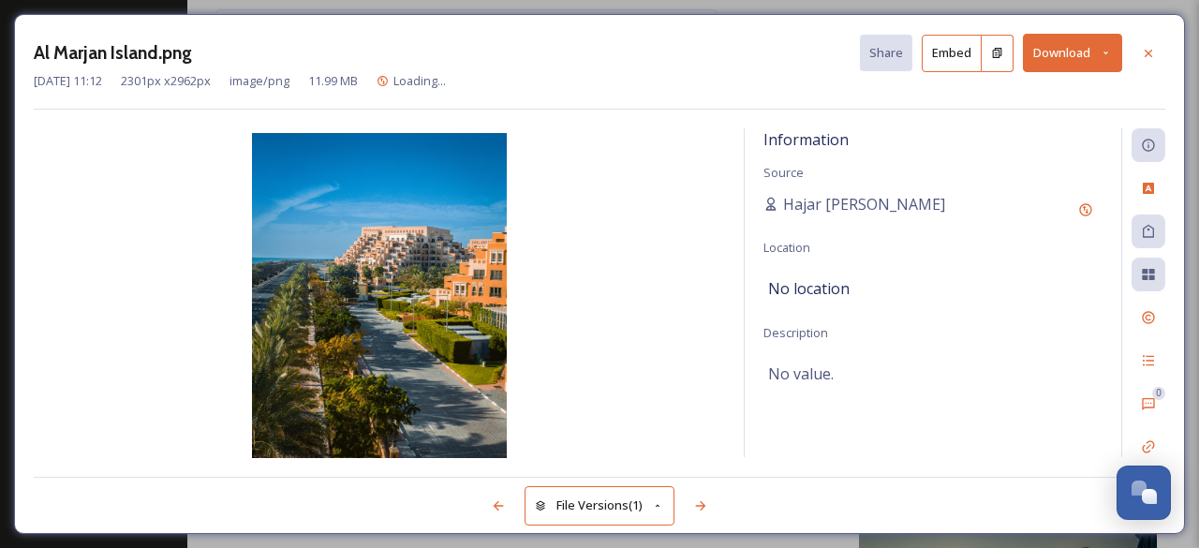
click at [1053, 47] on button "Download" at bounding box center [1072, 53] width 99 height 38
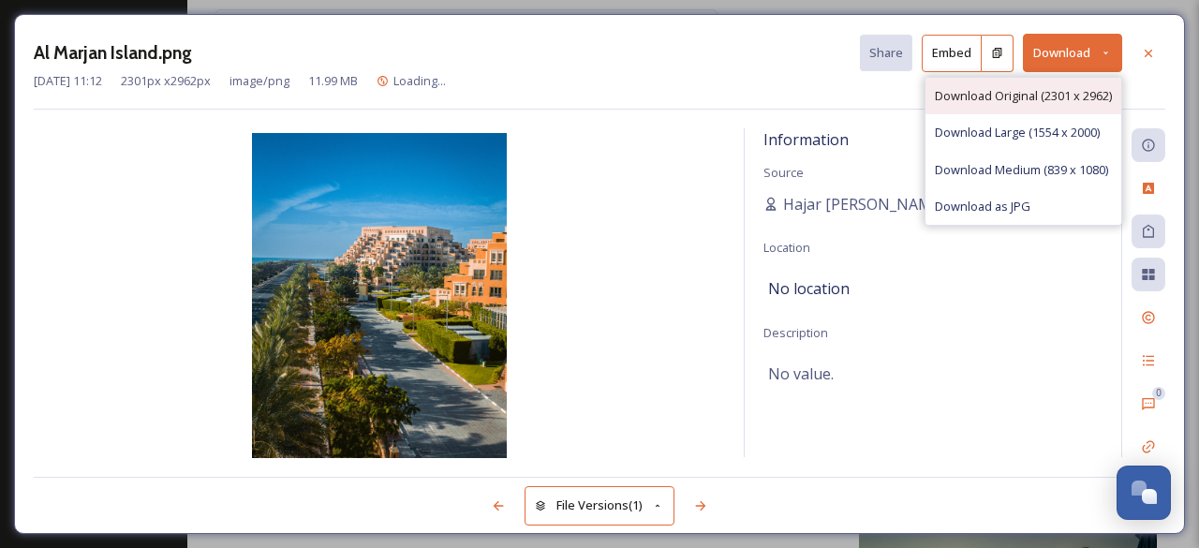
click at [1031, 85] on div "Download Original (2301 x 2962)" at bounding box center [1024, 96] width 196 height 37
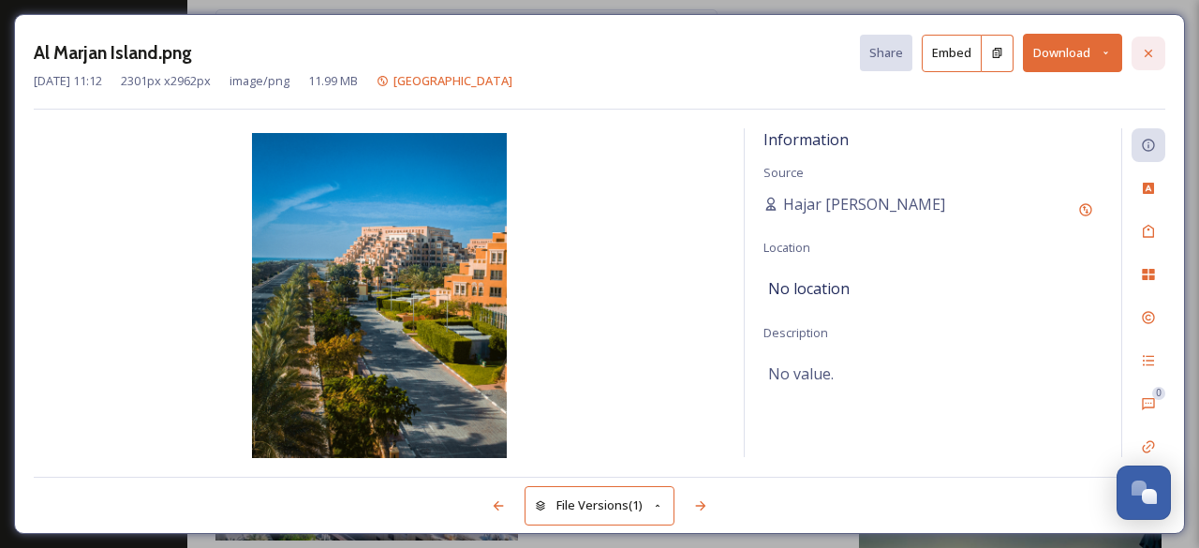
click at [1143, 55] on icon at bounding box center [1148, 53] width 15 height 15
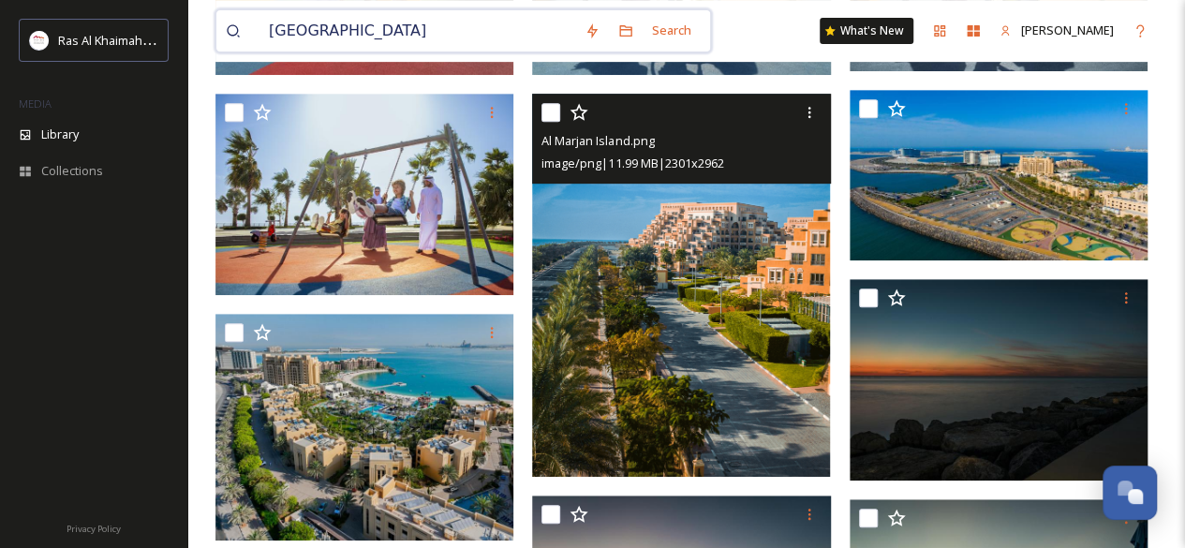
drag, startPoint x: 430, startPoint y: 28, endPoint x: 232, endPoint y: 25, distance: 197.7
click at [232, 25] on div "[GEOGRAPHIC_DATA]" at bounding box center [401, 30] width 350 height 41
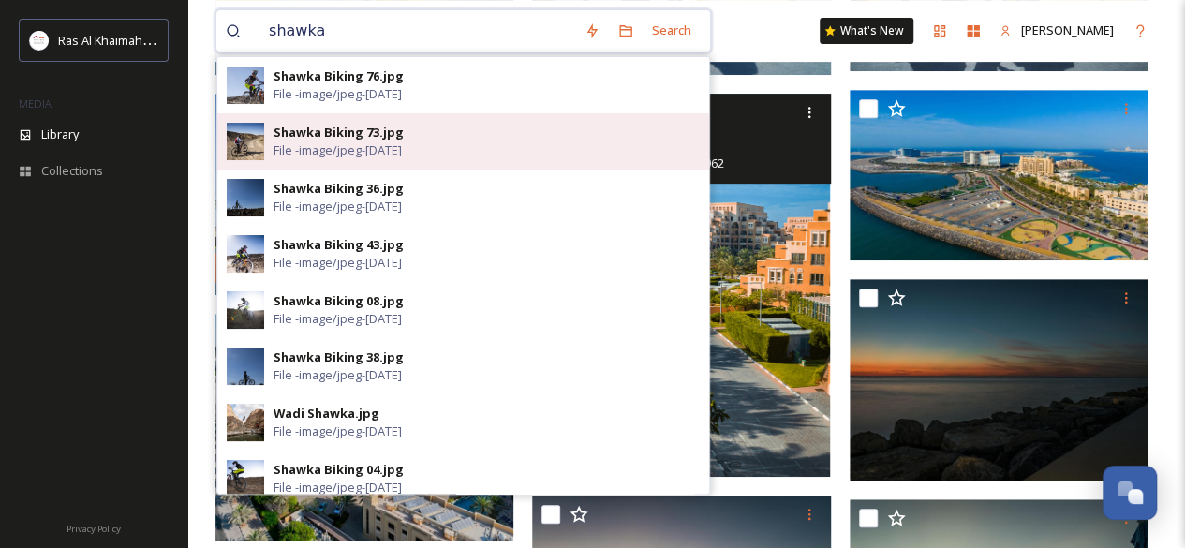
type input "shawka"
click at [342, 145] on span "File - image/jpeg - [DATE]" at bounding box center [338, 150] width 128 height 18
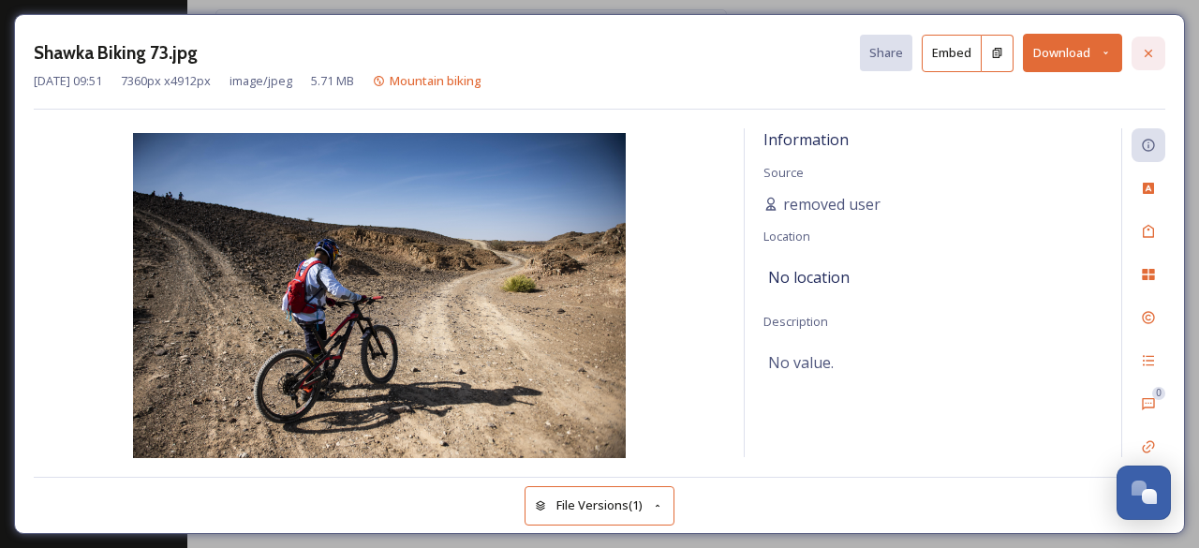
click at [1149, 57] on icon at bounding box center [1148, 53] width 15 height 15
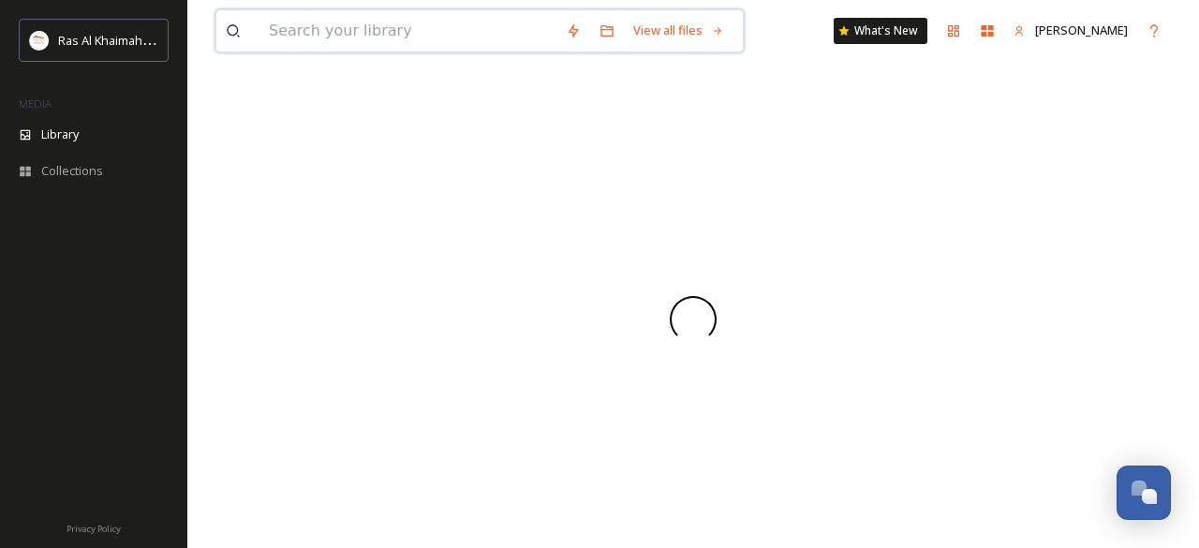
click at [418, 50] on input at bounding box center [408, 30] width 297 height 41
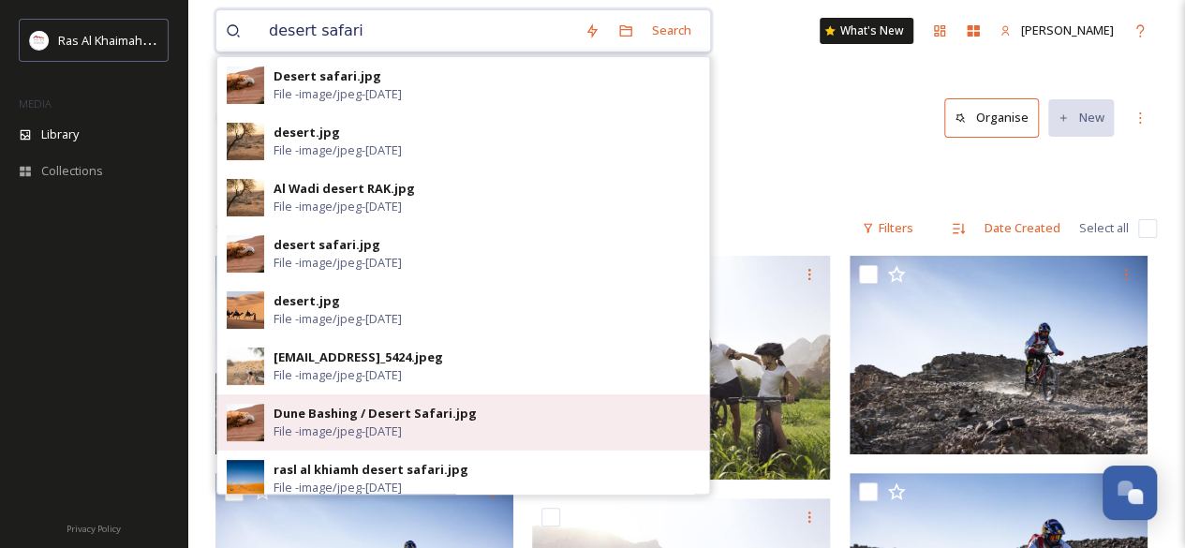
type input "desert safari"
click at [343, 417] on div "Dune Bashing / Desert Safari.jpg" at bounding box center [375, 414] width 203 height 18
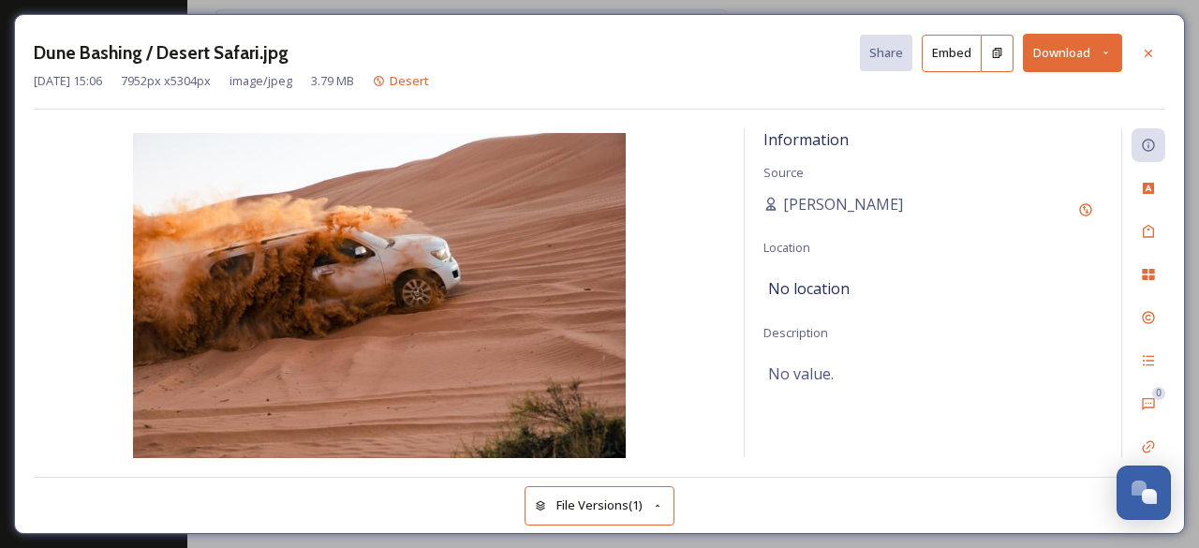
click at [1035, 56] on button "Download" at bounding box center [1072, 53] width 99 height 38
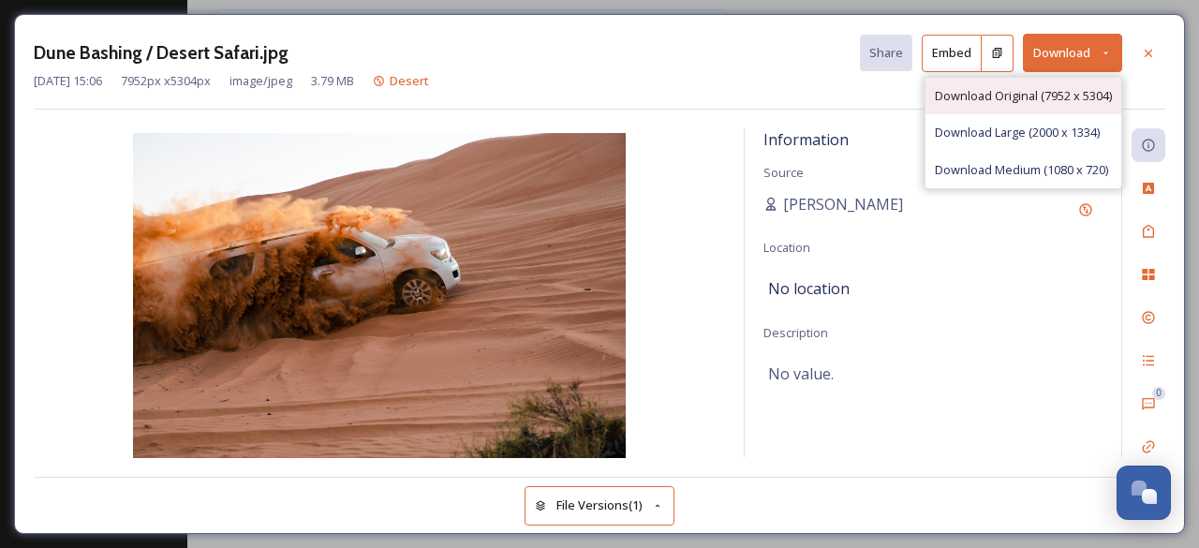
click at [969, 100] on span "Download Original (7952 x 5304)" at bounding box center [1023, 96] width 177 height 18
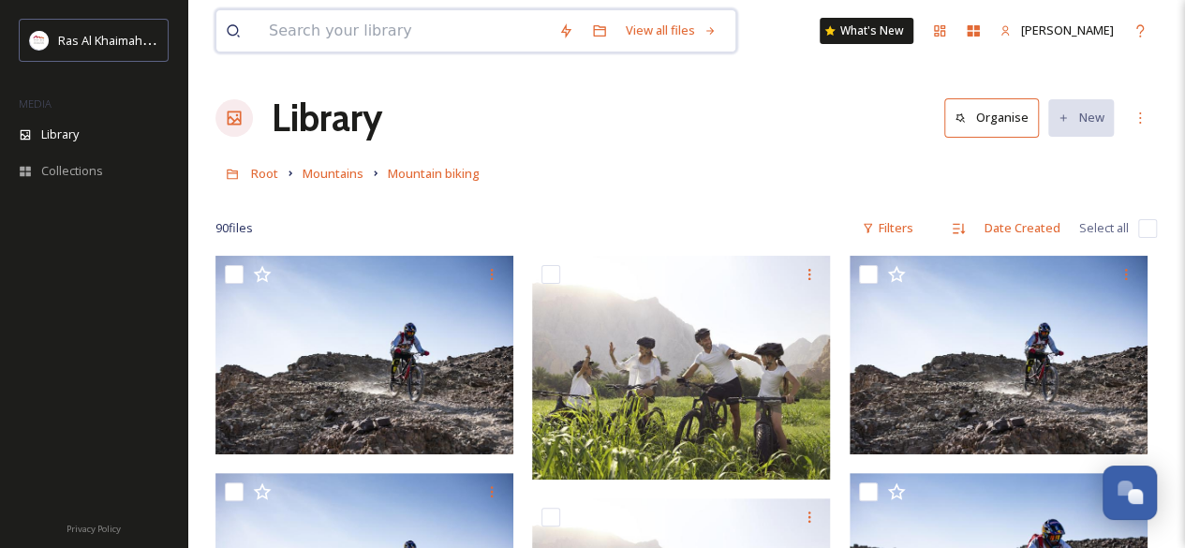
click at [282, 31] on input at bounding box center [405, 30] width 290 height 41
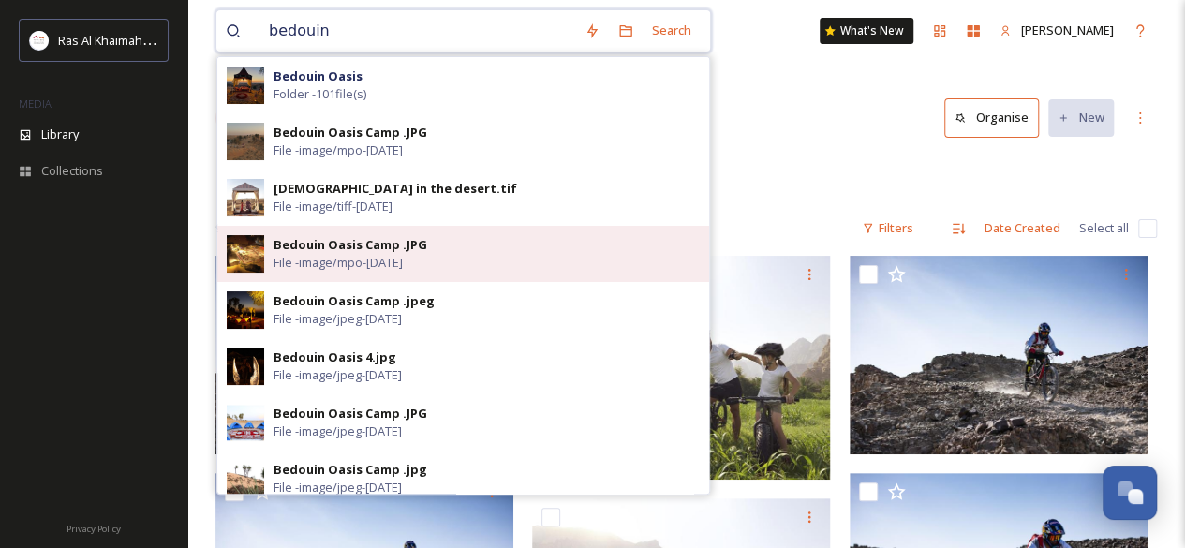
type input "bedouin"
click at [349, 259] on span "File - image/mpo - [DATE]" at bounding box center [338, 263] width 129 height 18
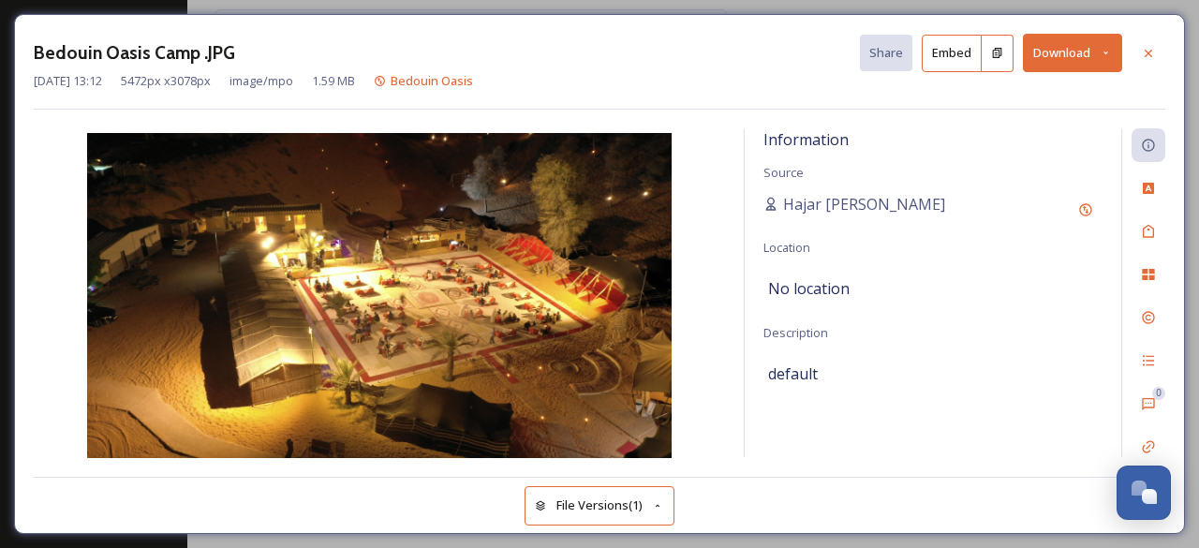
click at [1066, 66] on button "Download" at bounding box center [1072, 53] width 99 height 38
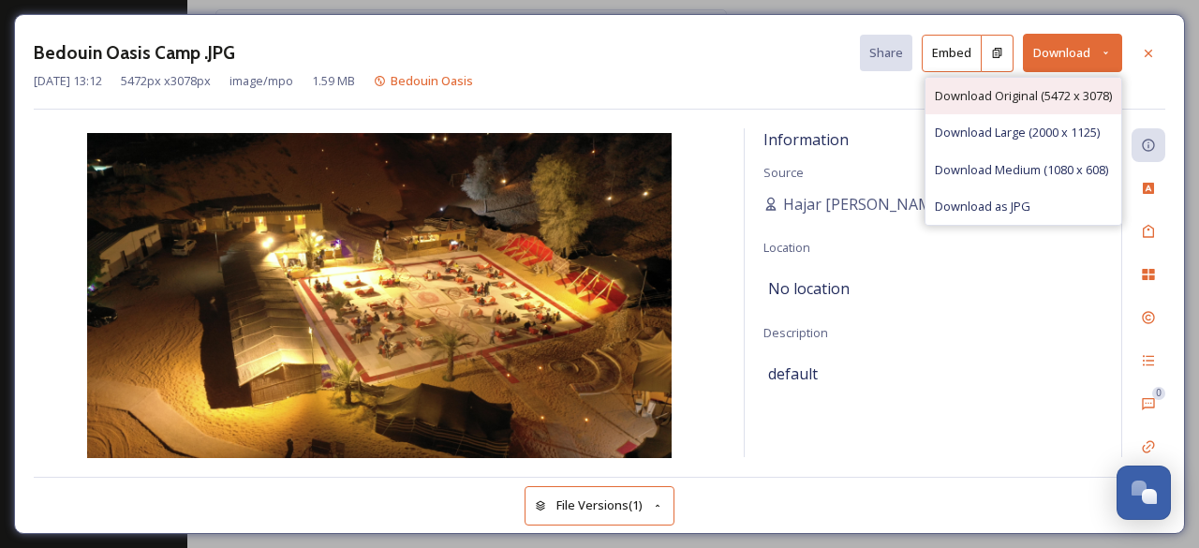
click at [1017, 98] on span "Download Original (5472 x 3078)" at bounding box center [1023, 96] width 177 height 18
